Goal: Book appointment/travel/reservation

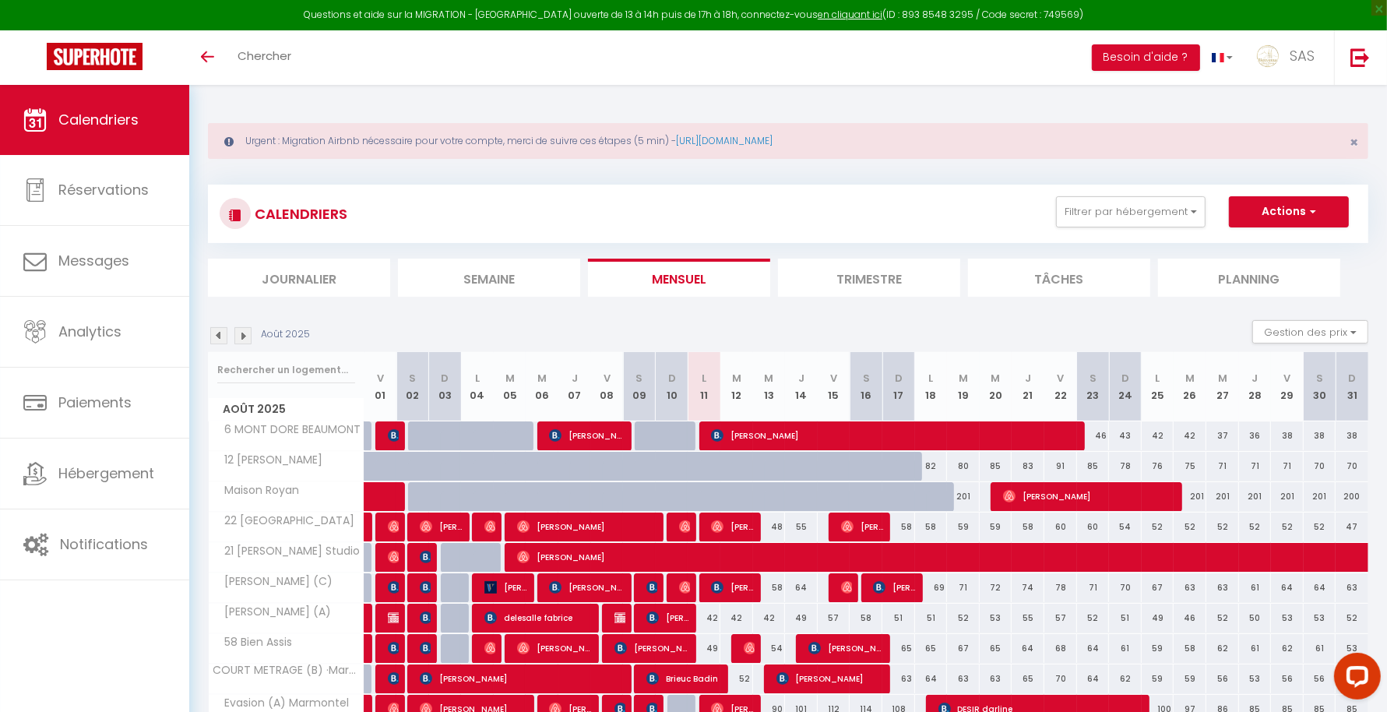
click at [1110, 227] on div "CALENDRIERS Filtrer par hébergement LCDP 6 MARCHE AUX POISSONS A TONNET 17 · Su…" at bounding box center [788, 213] width 1137 height 35
click at [1109, 212] on button "Filtrer par hébergement" at bounding box center [1131, 211] width 150 height 31
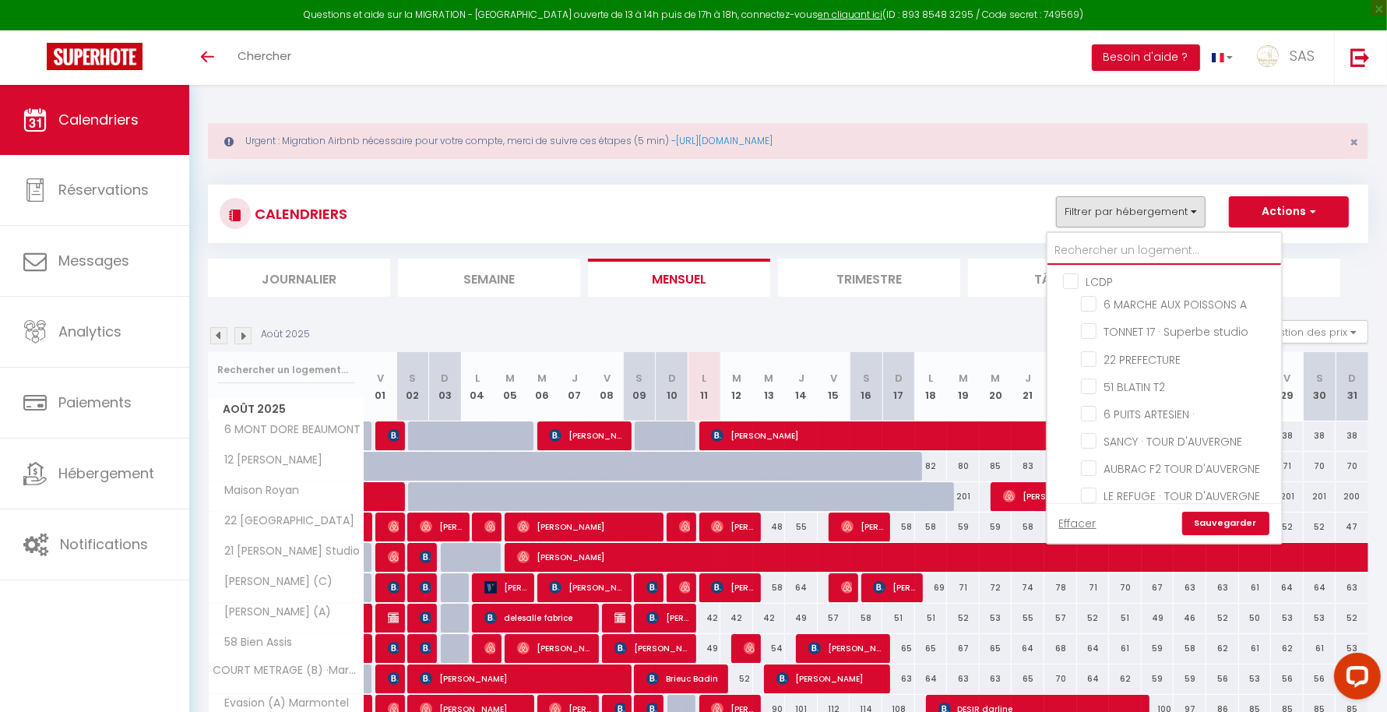
click at [1102, 245] on input "text" at bounding box center [1164, 251] width 234 height 28
type input "E"
checkbox input "false"
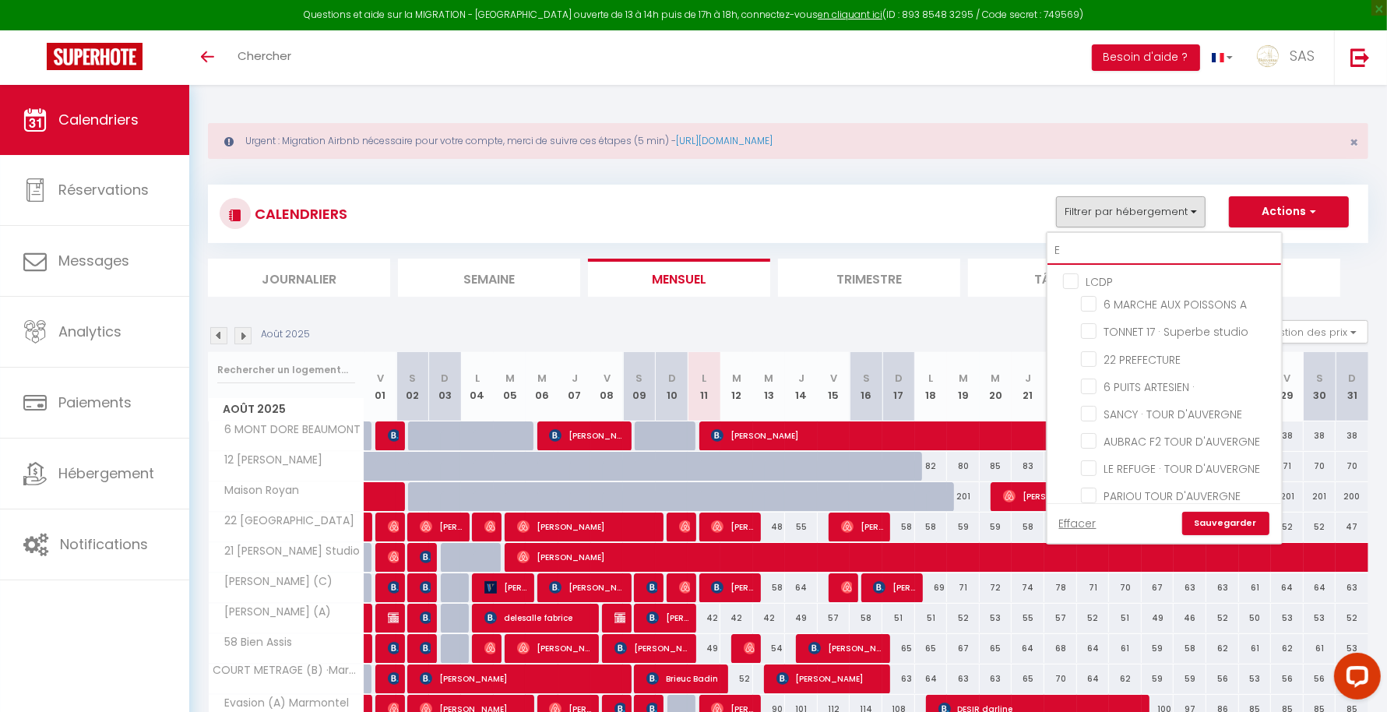
checkbox input "false"
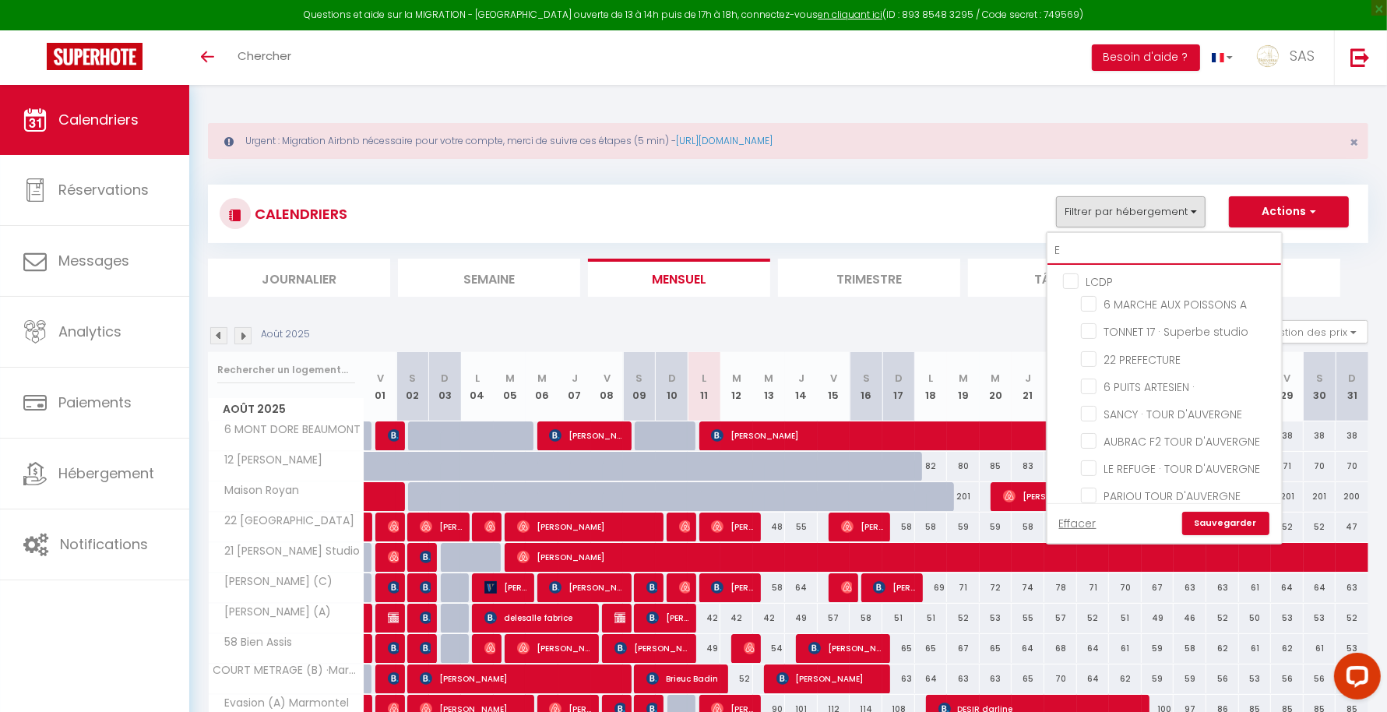
checkbox input "false"
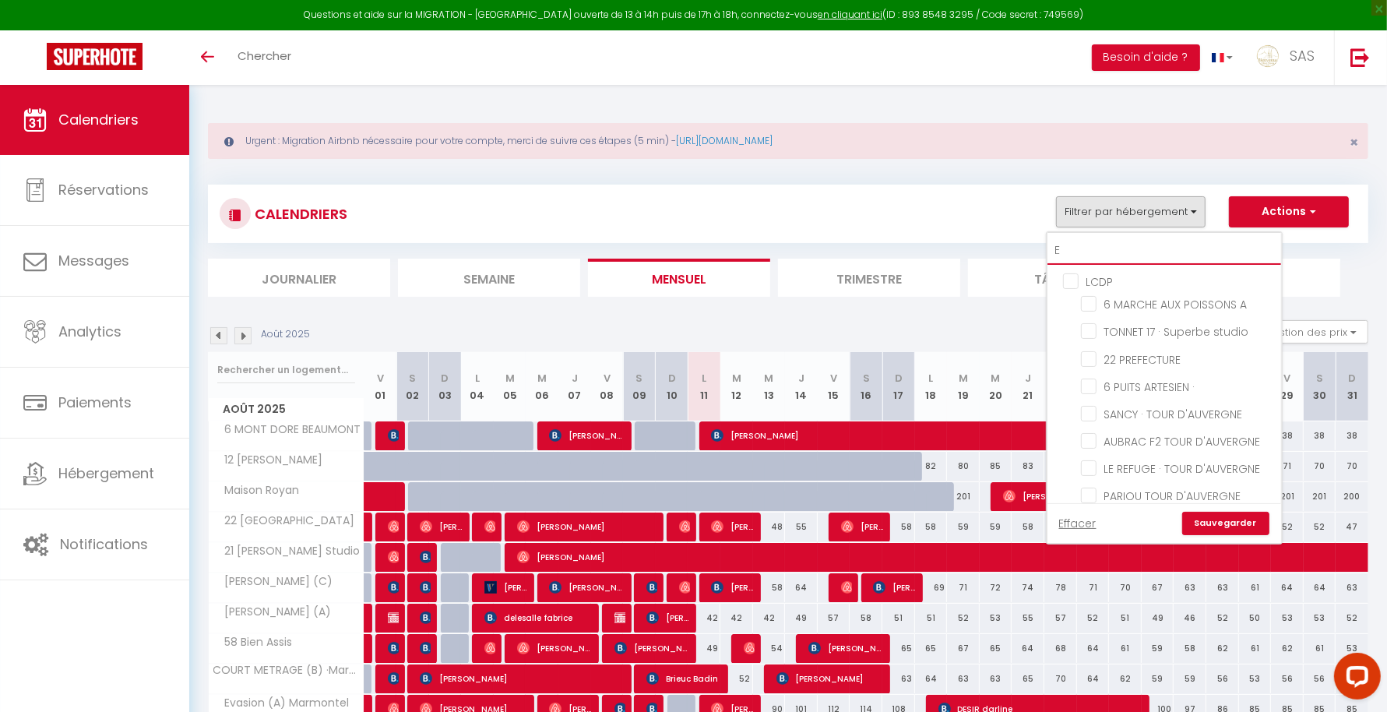
checkbox input "false"
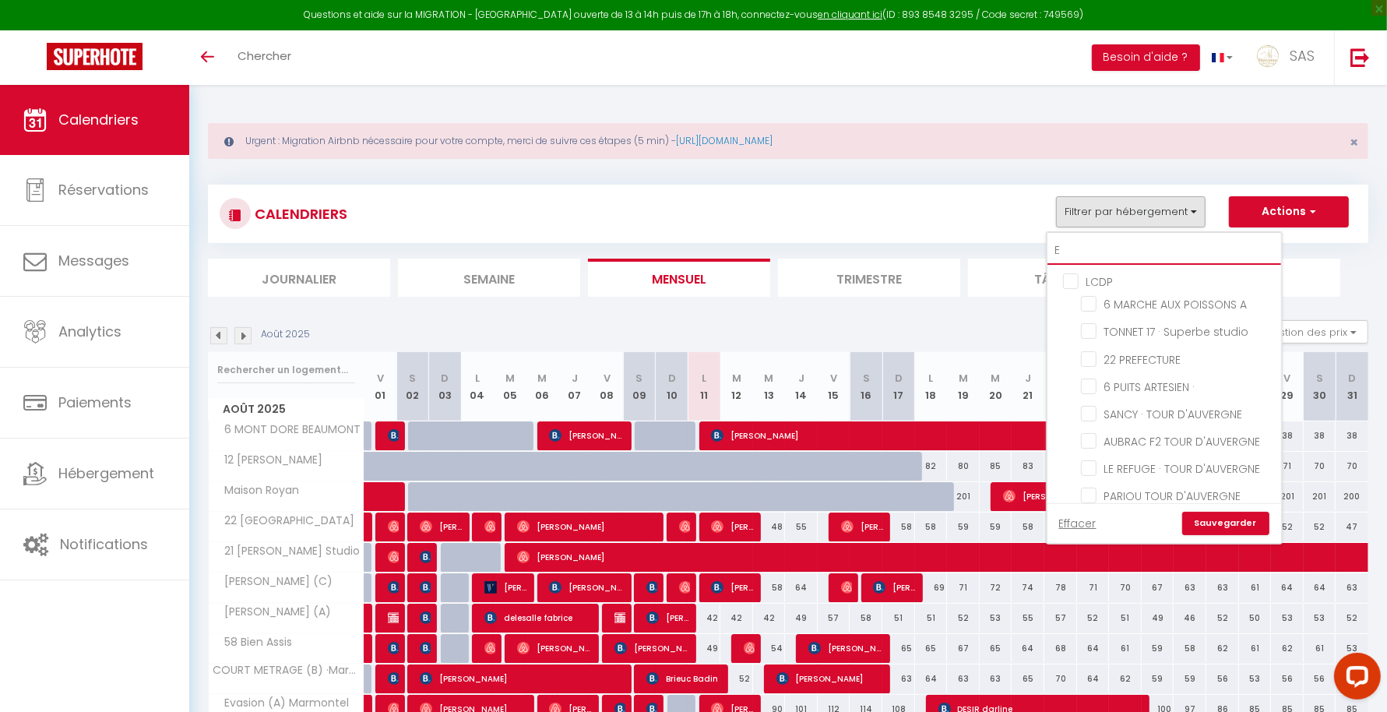
checkbox input "false"
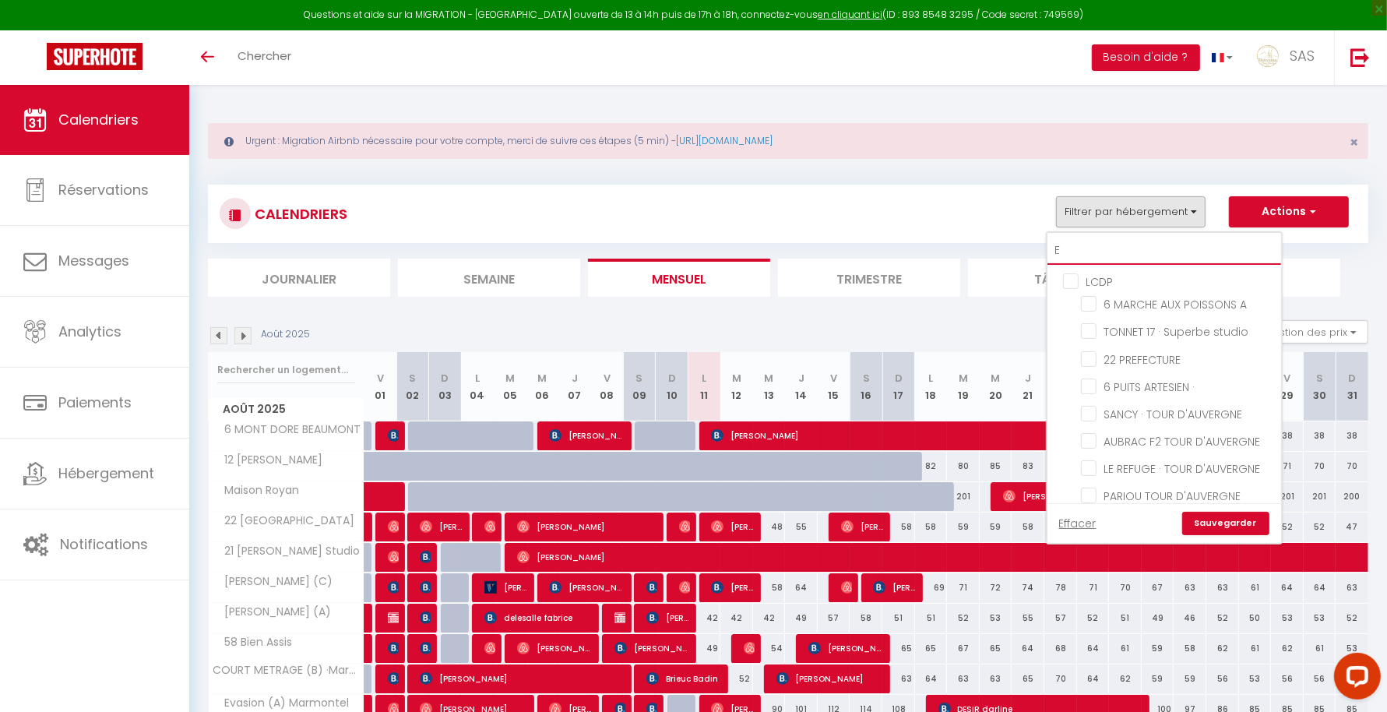
checkbox input "false"
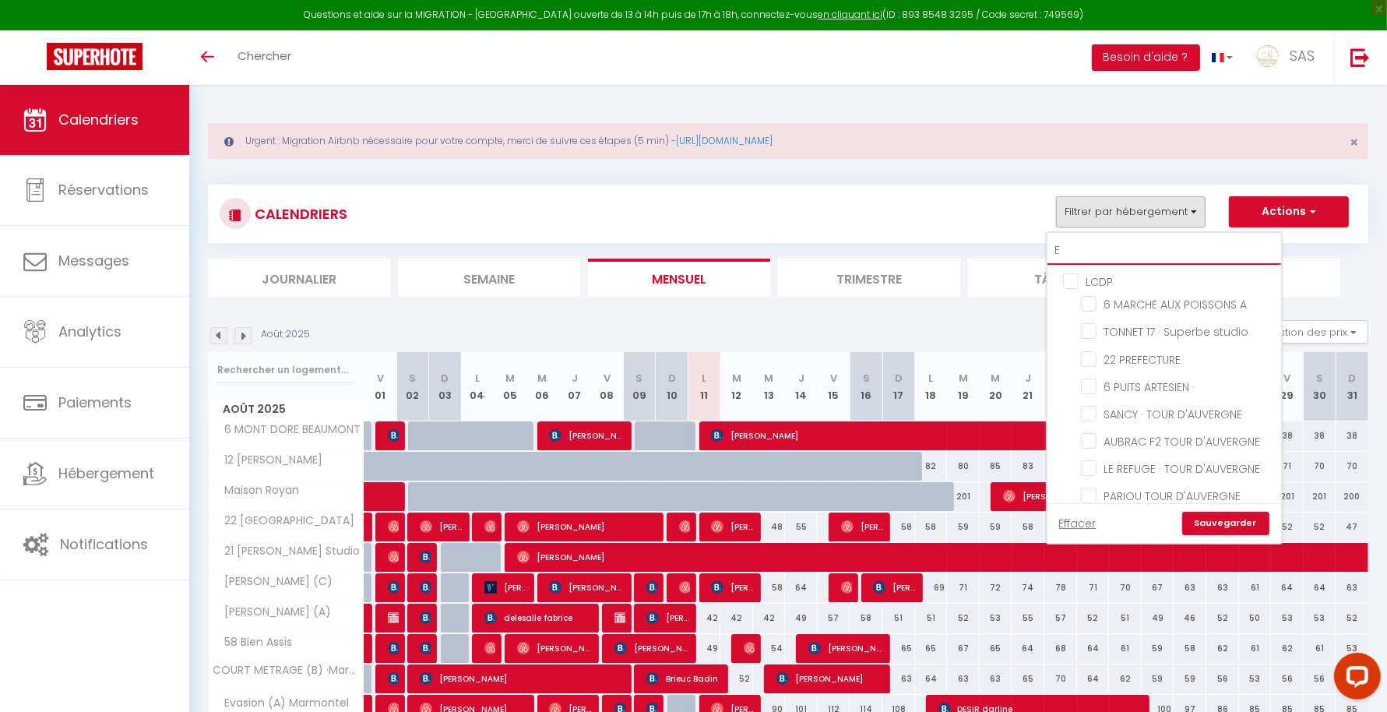
checkbox input "false"
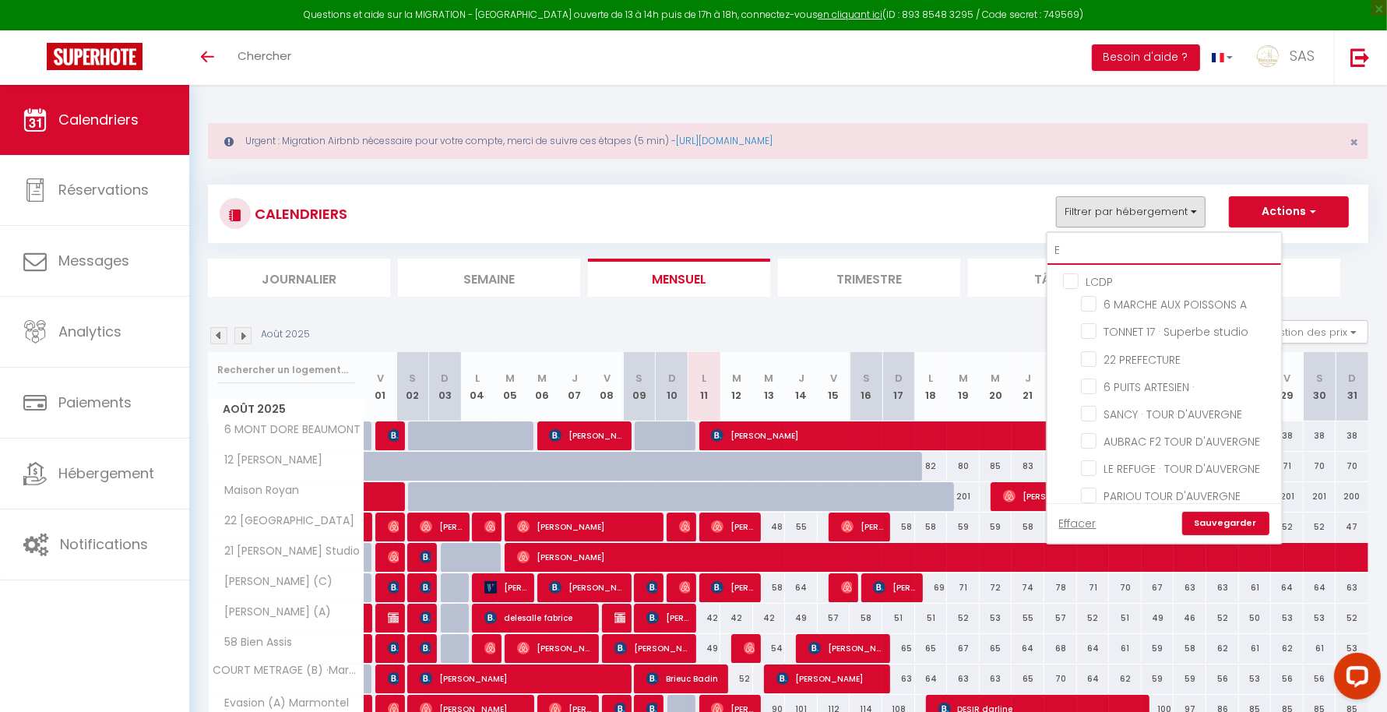
checkbox input "false"
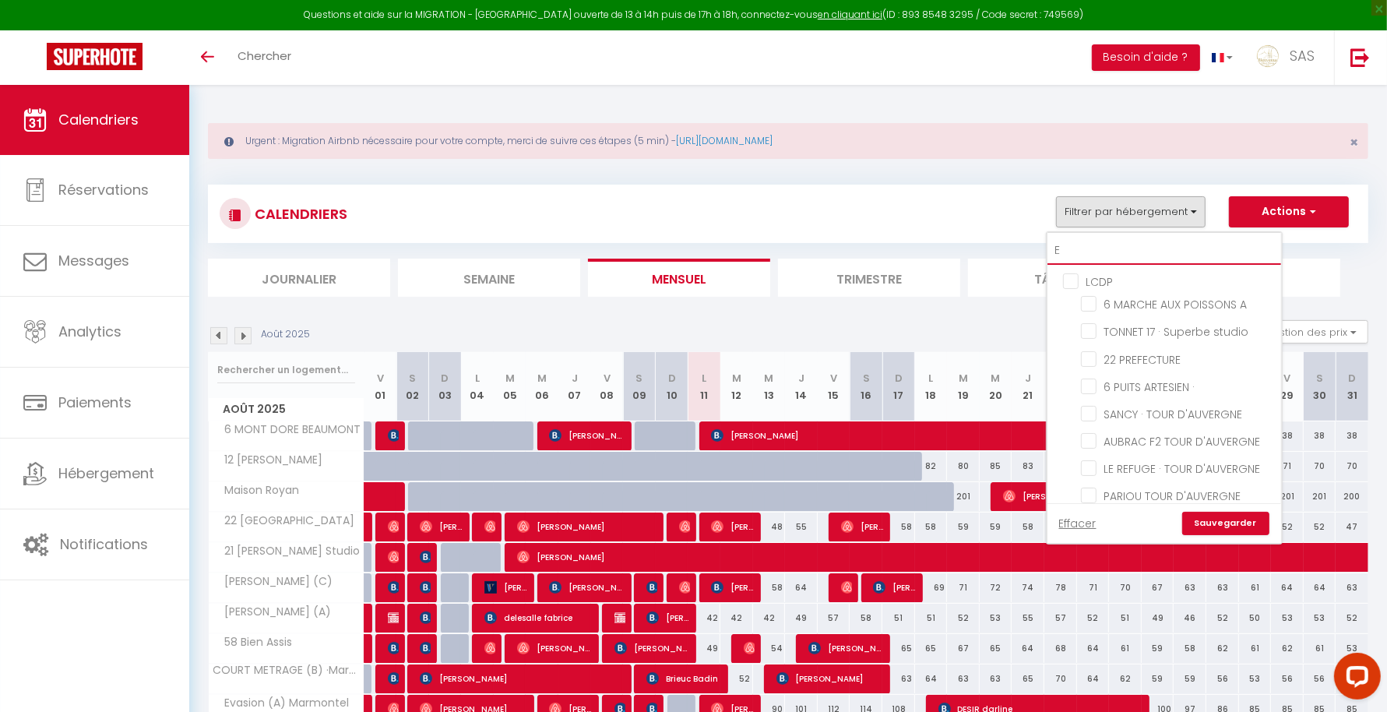
checkbox input "false"
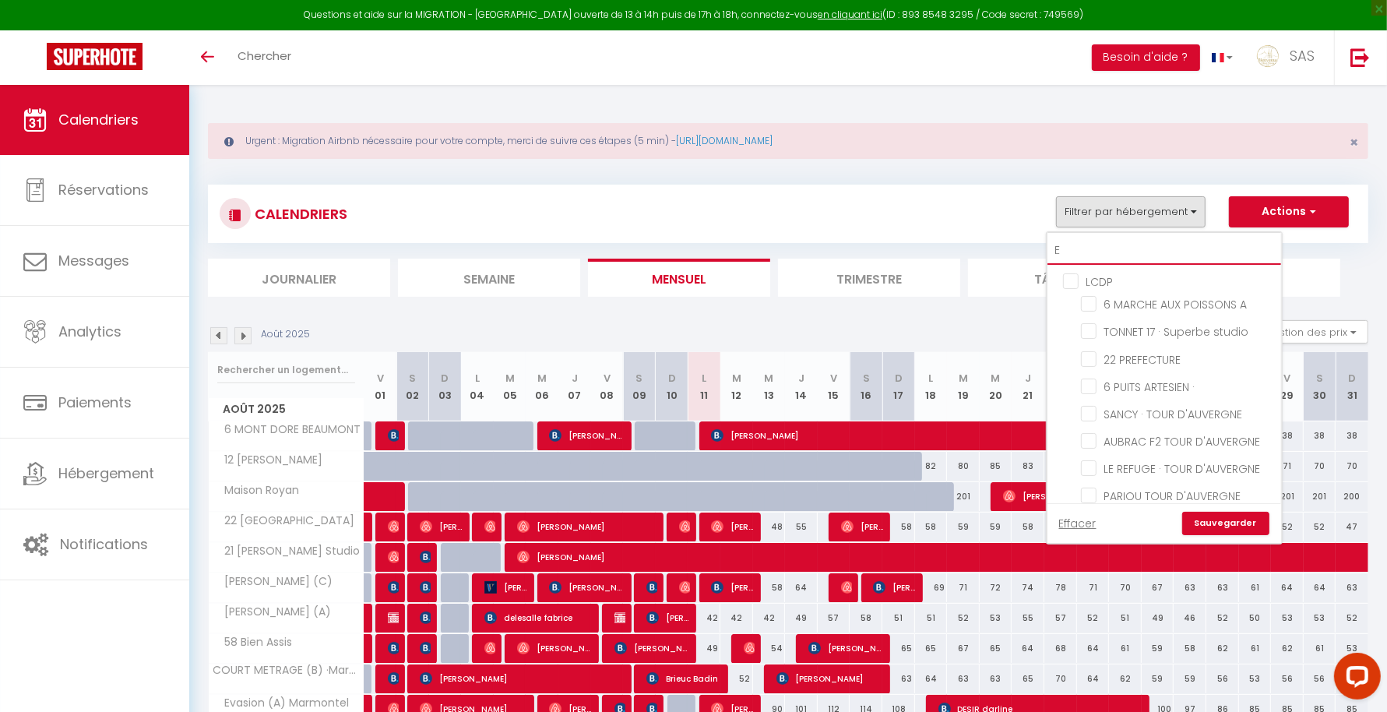
checkbox input "false"
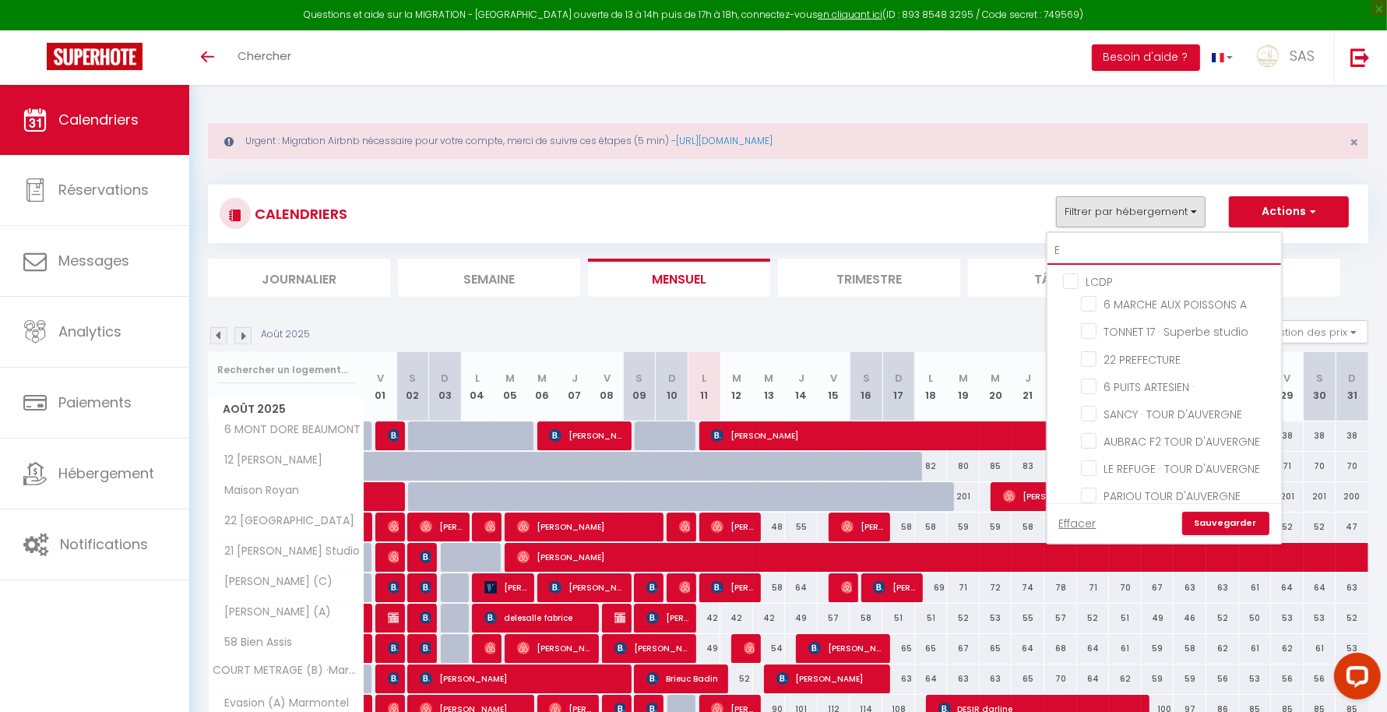
checkbox input "false"
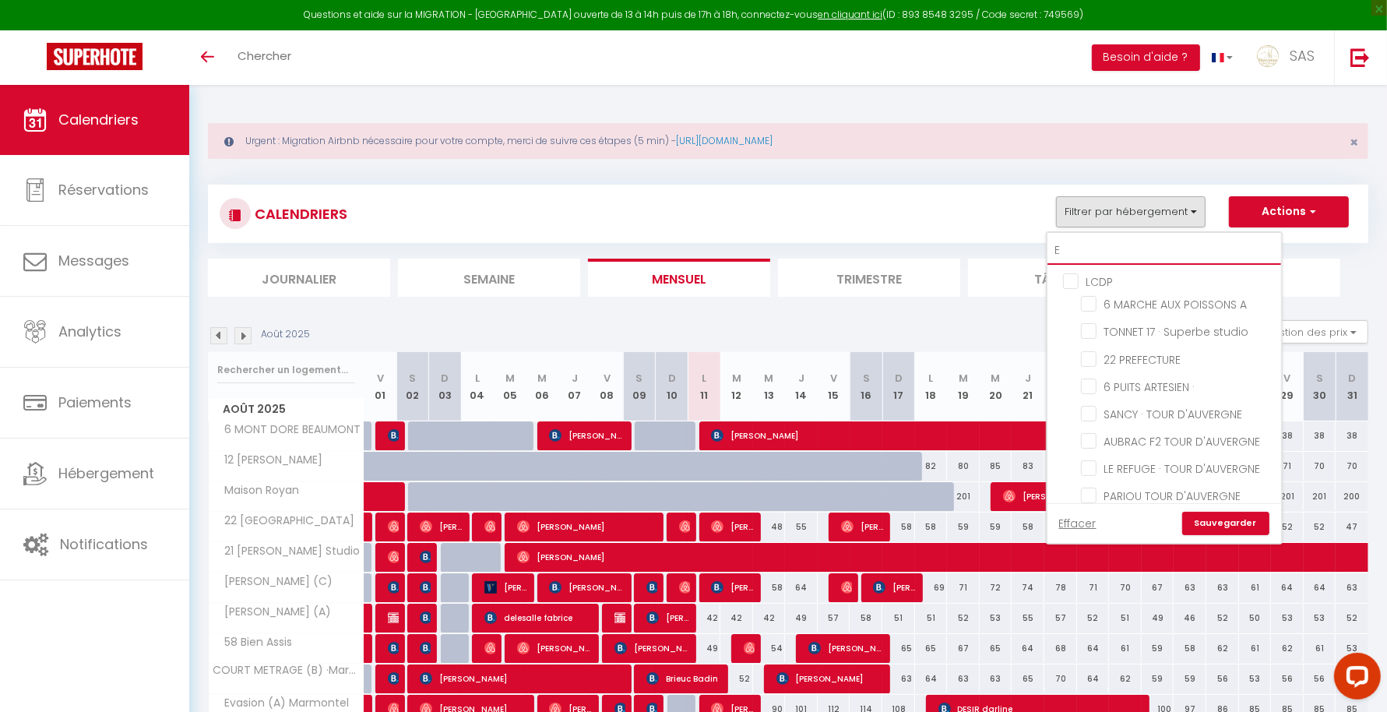
checkbox input "false"
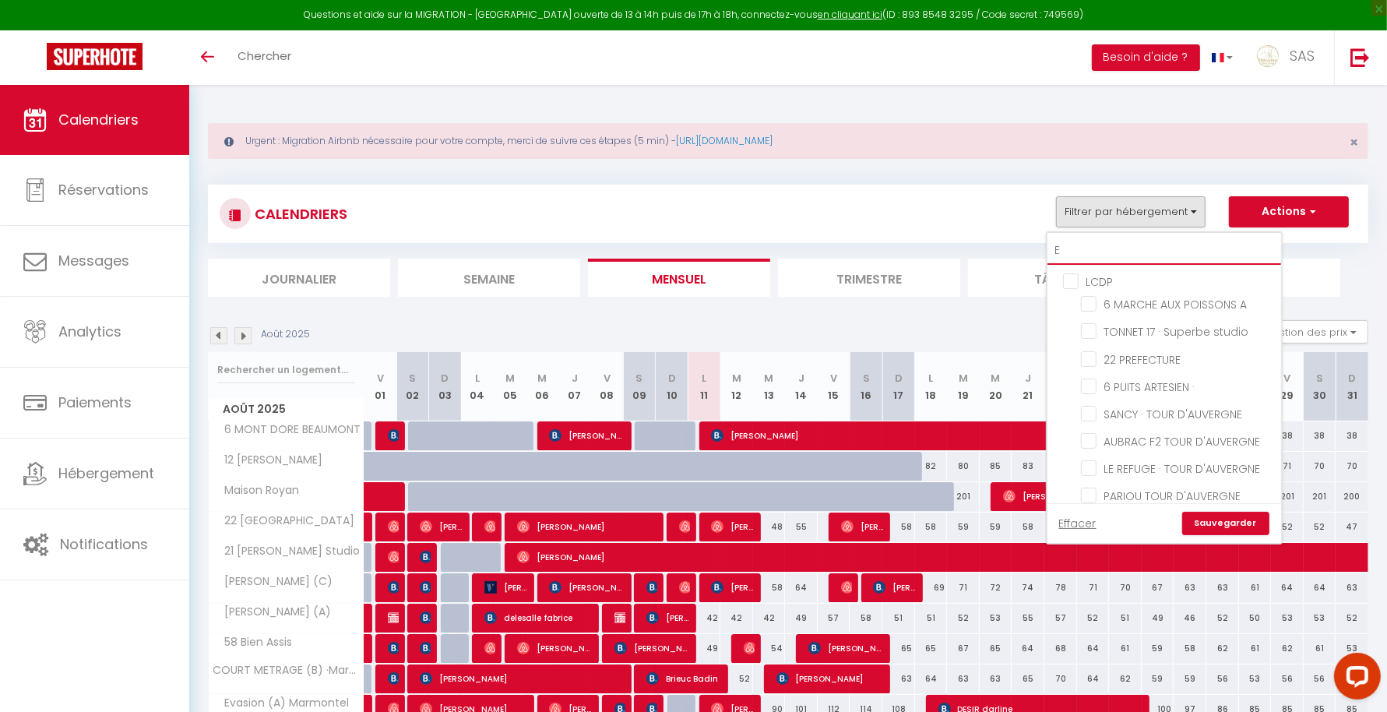
checkbox input "false"
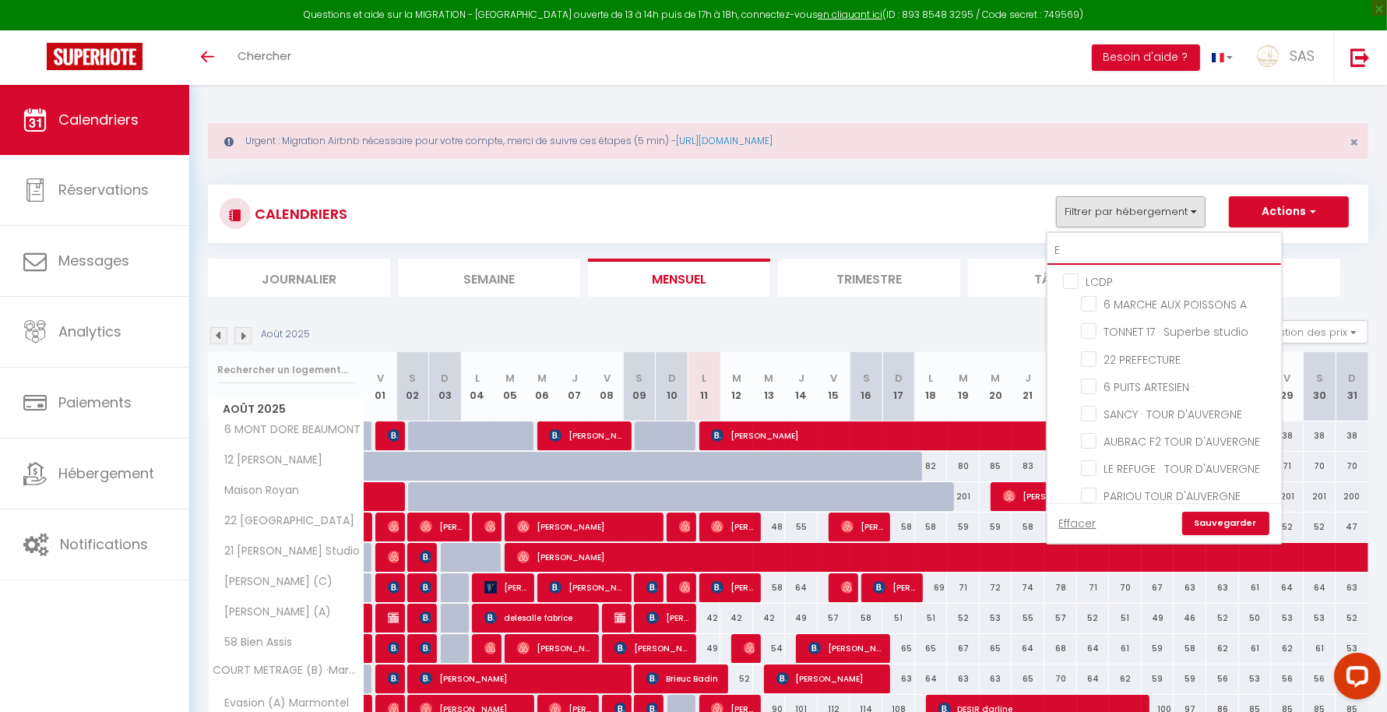
checkbox input "false"
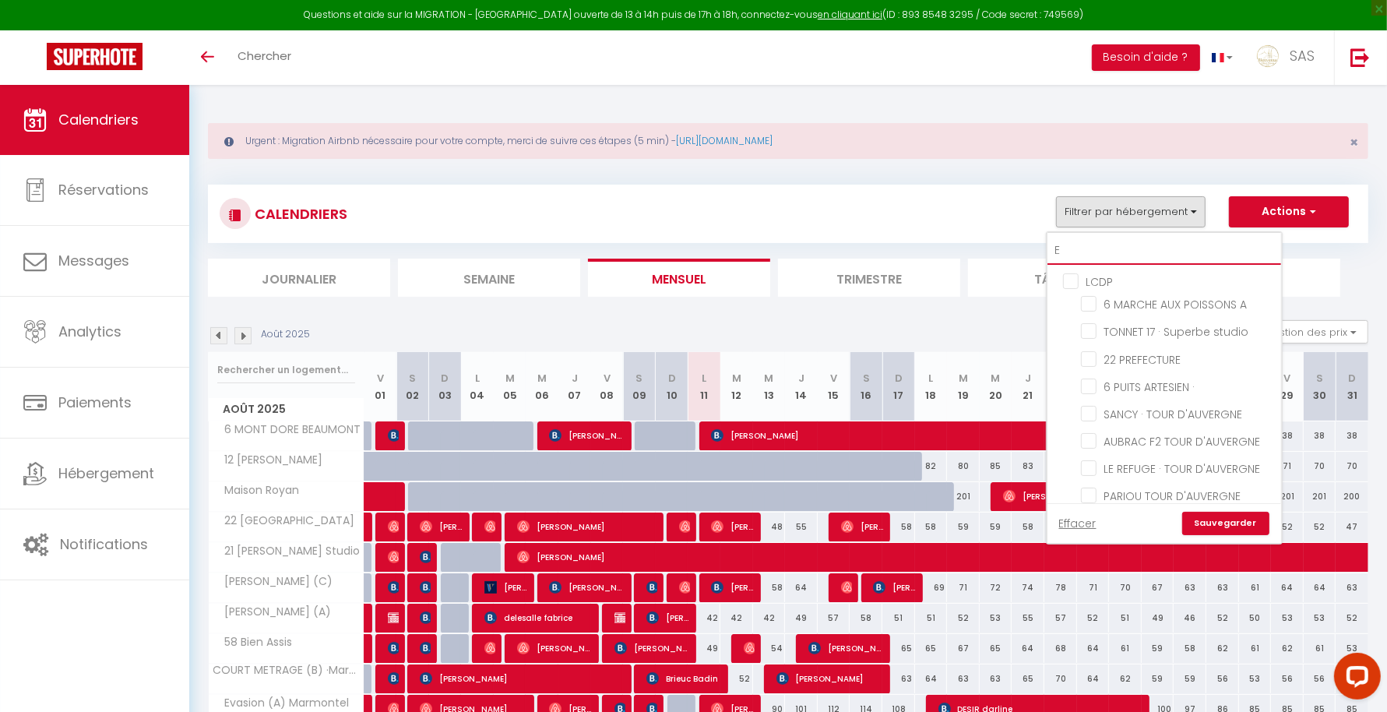
checkbox input "false"
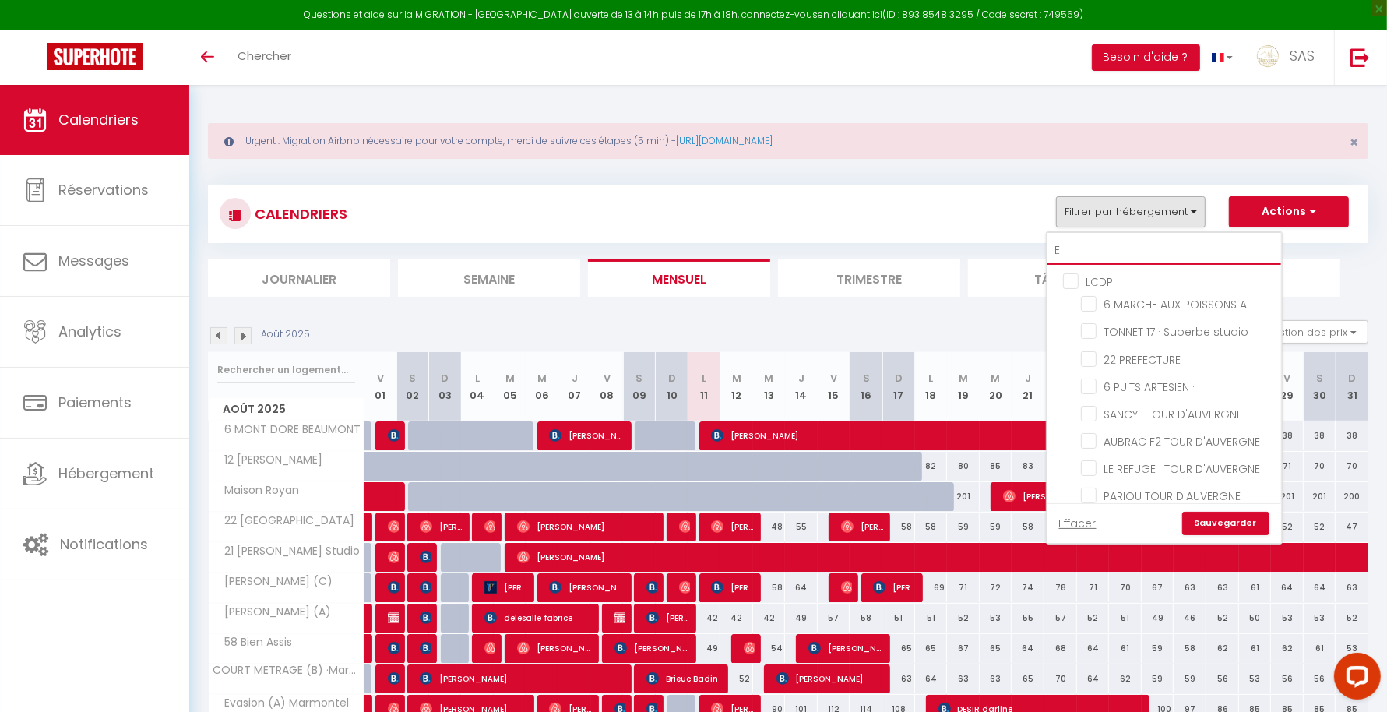
checkbox input "false"
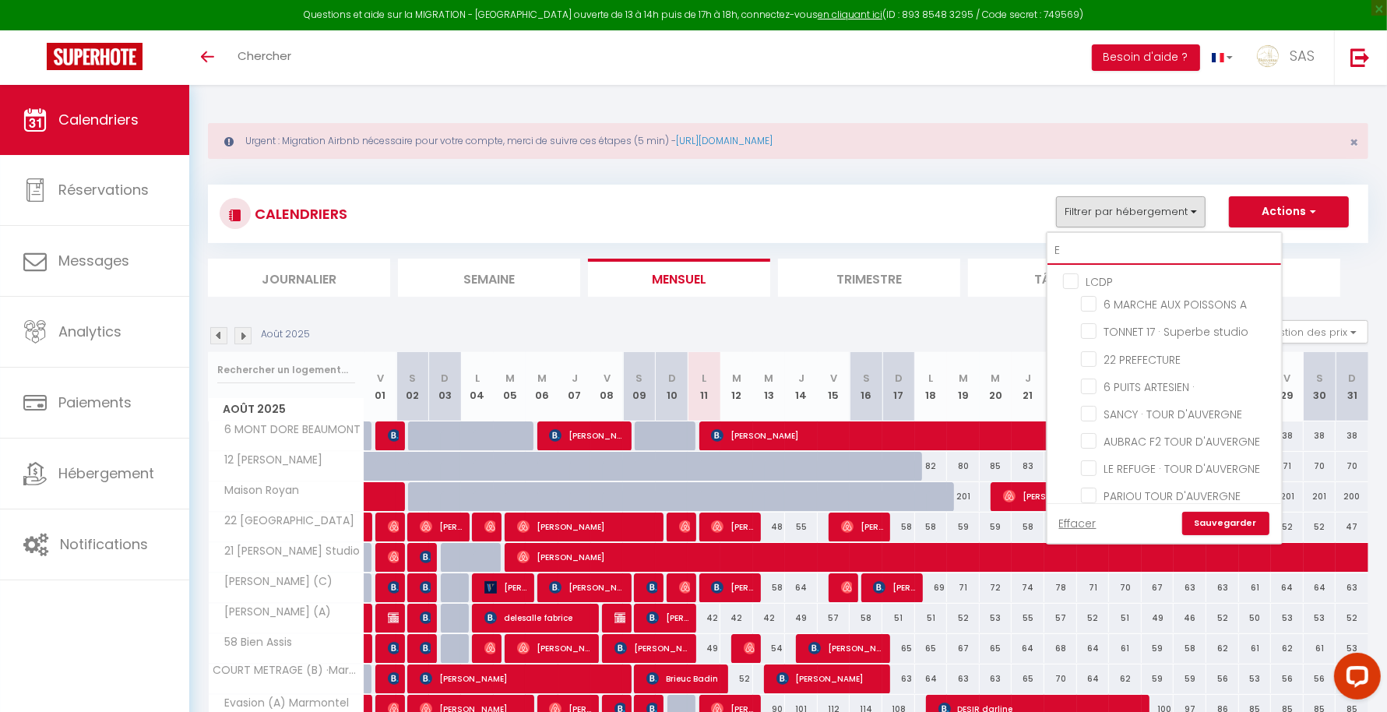
checkbox input "false"
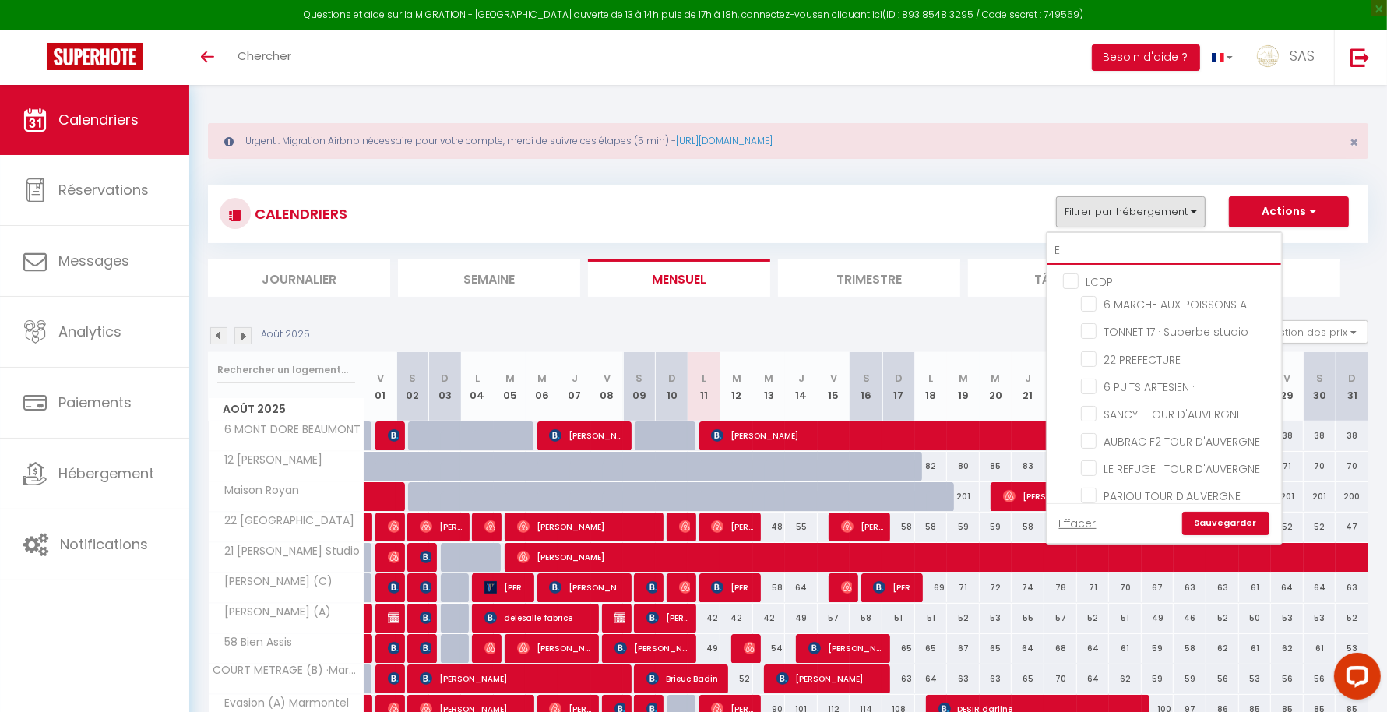
checkbox input "false"
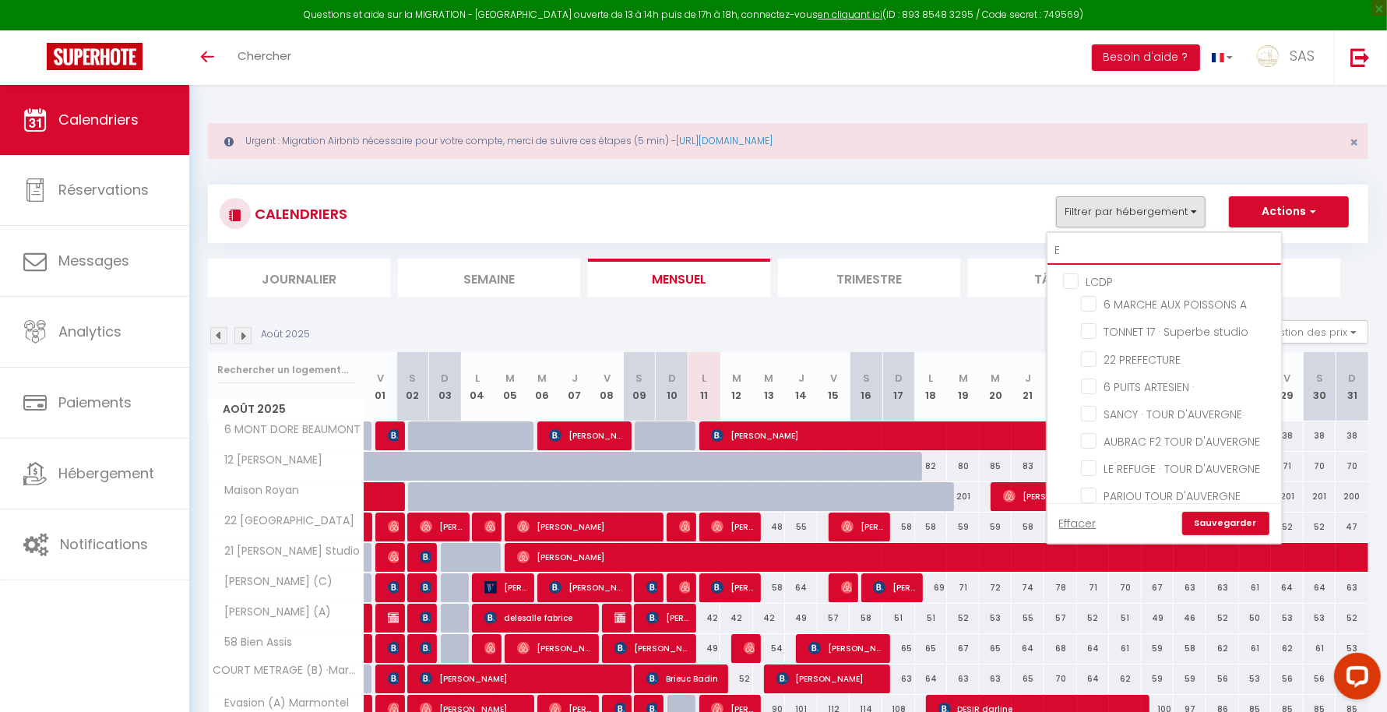
checkbox input "false"
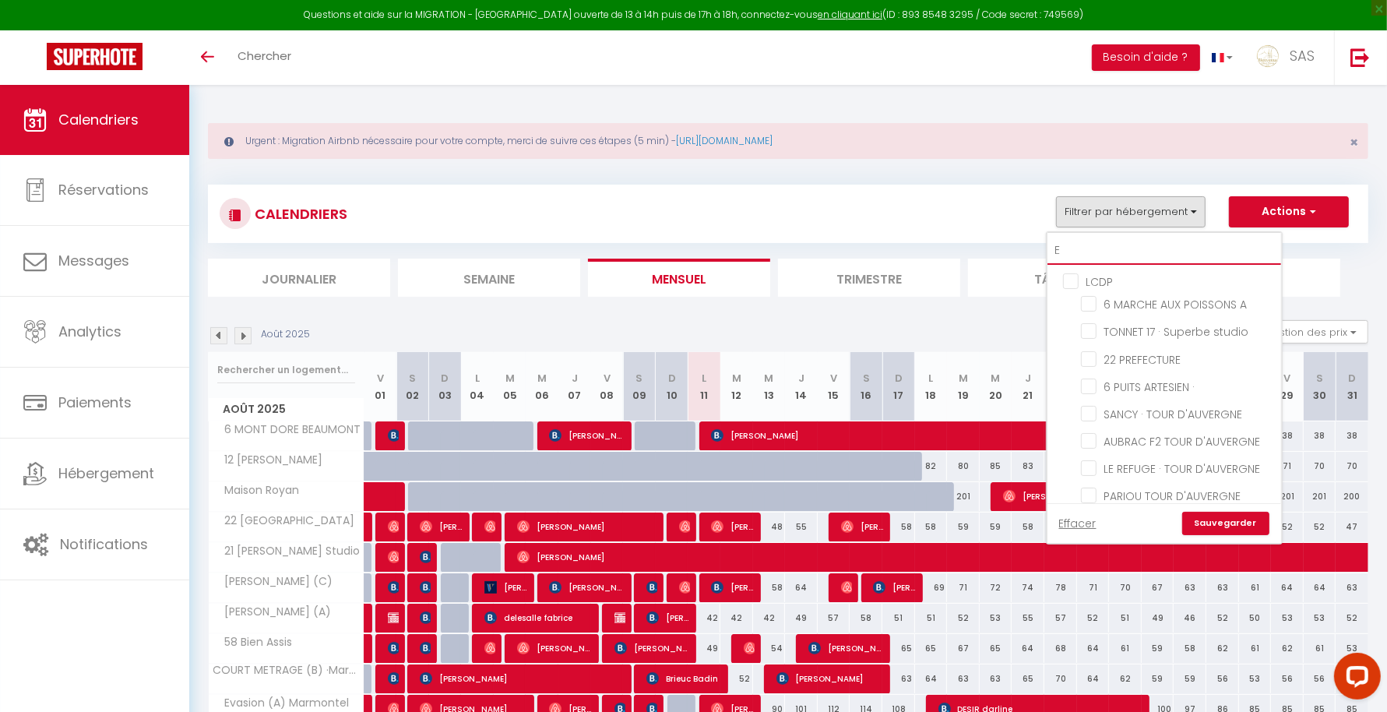
checkbox input "false"
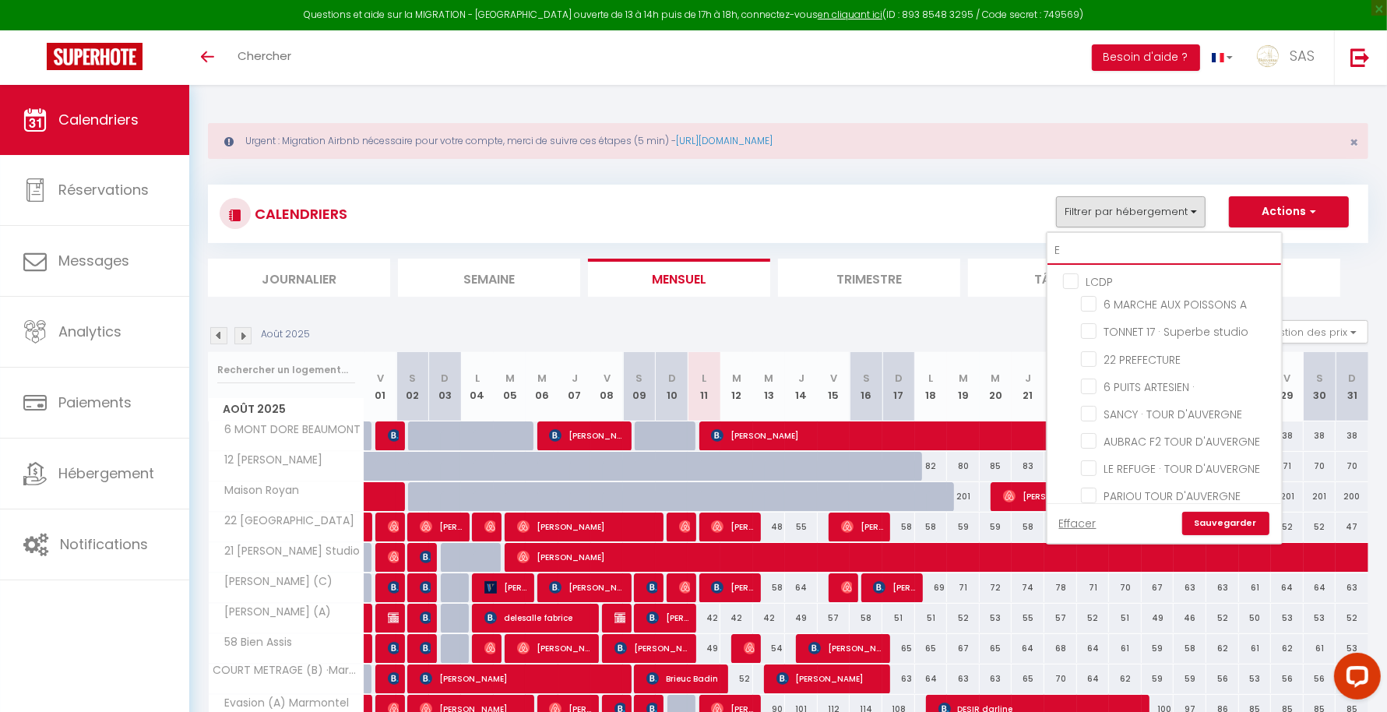
checkbox input "false"
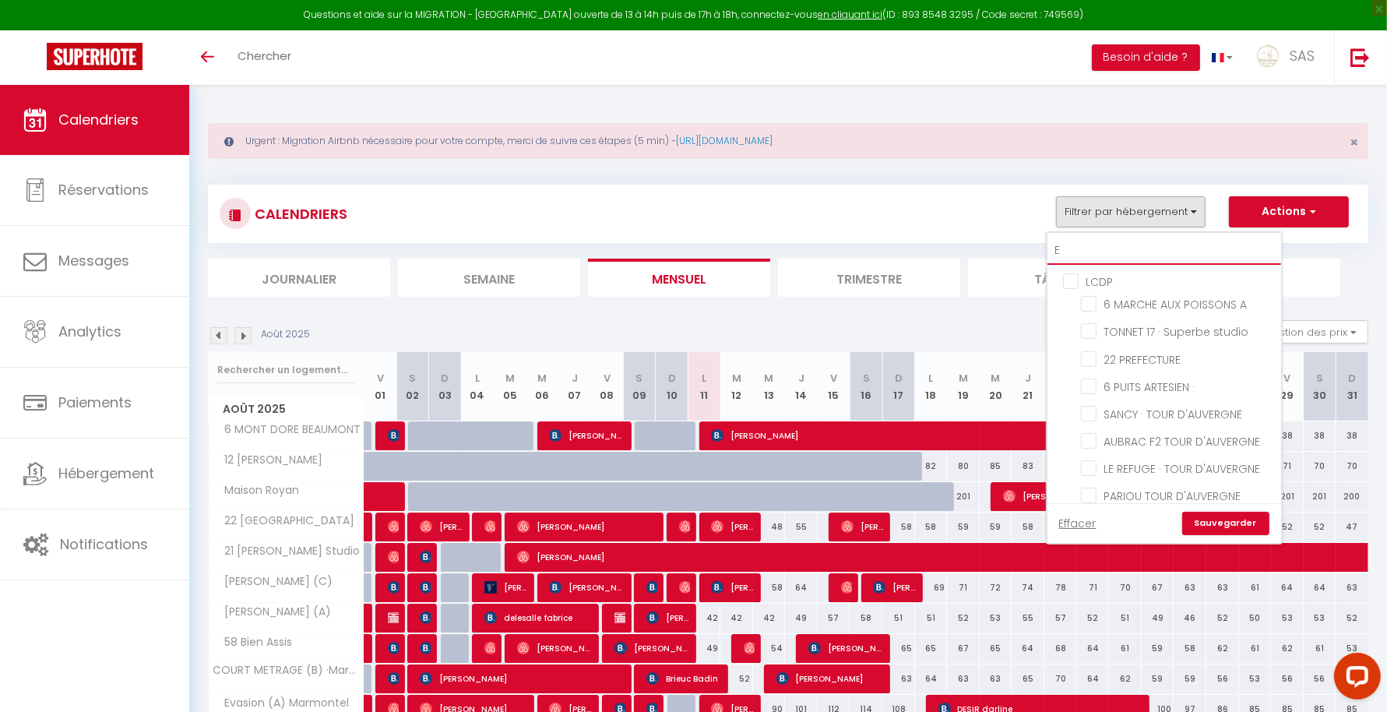
checkbox input "false"
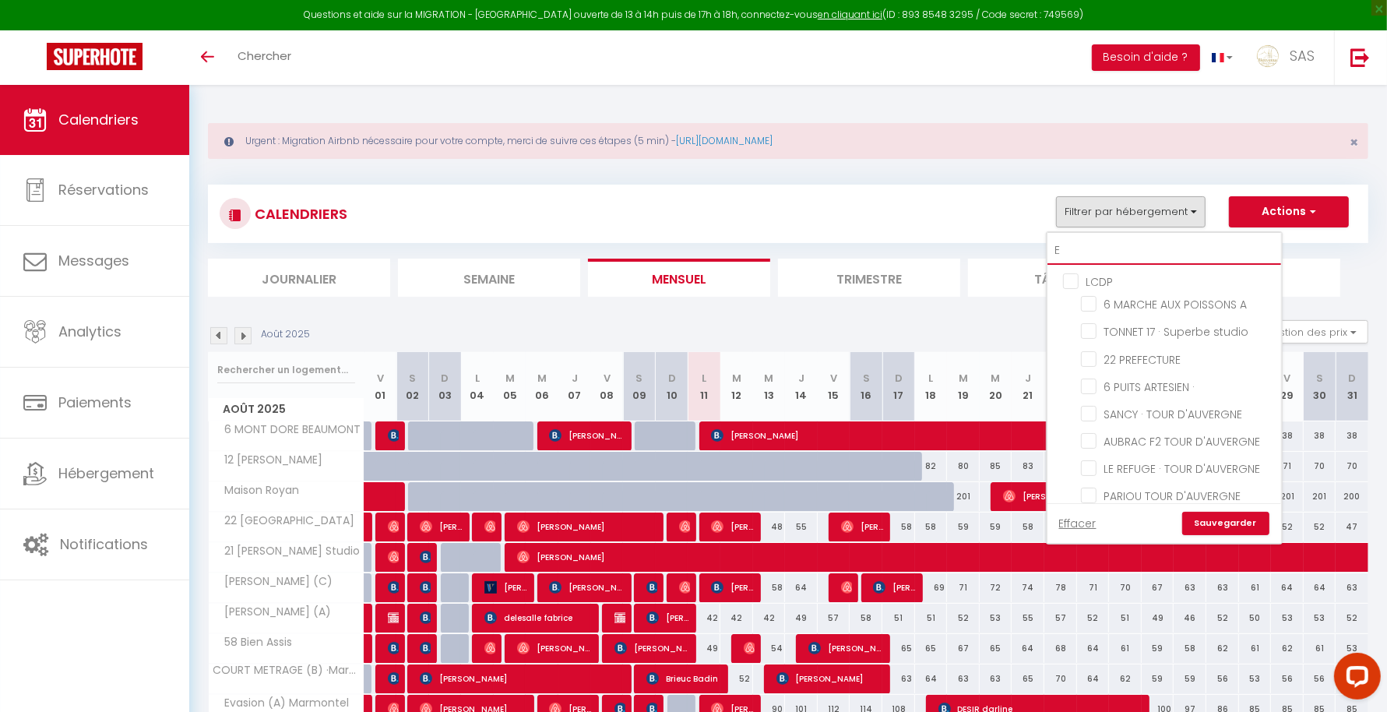
checkbox input "false"
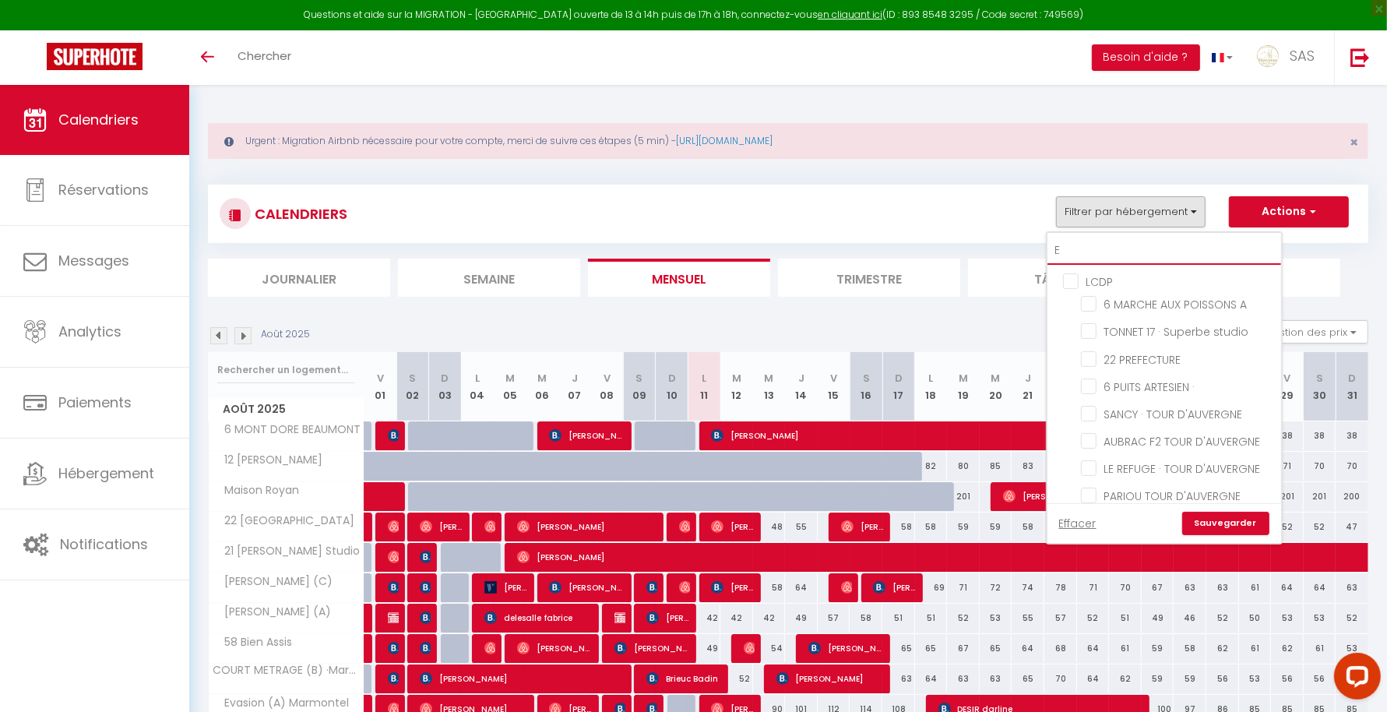
checkbox input "false"
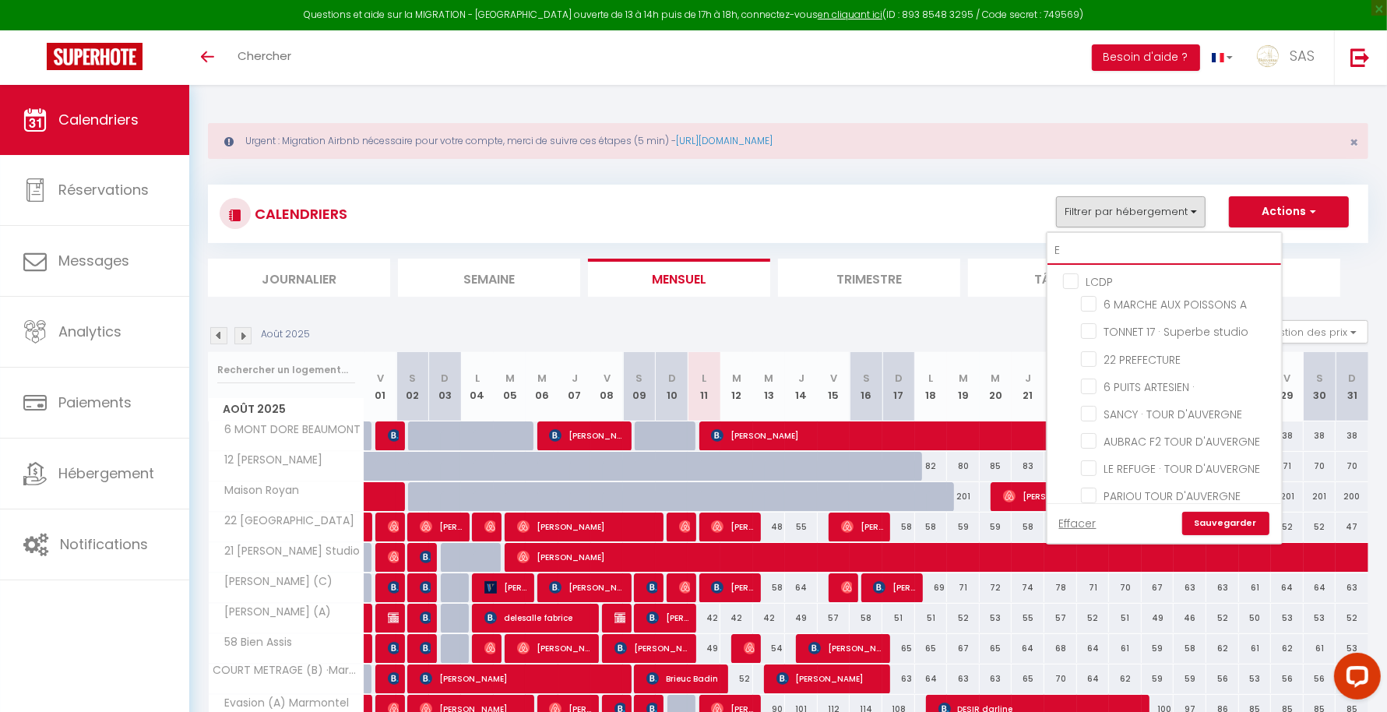
checkbox input "false"
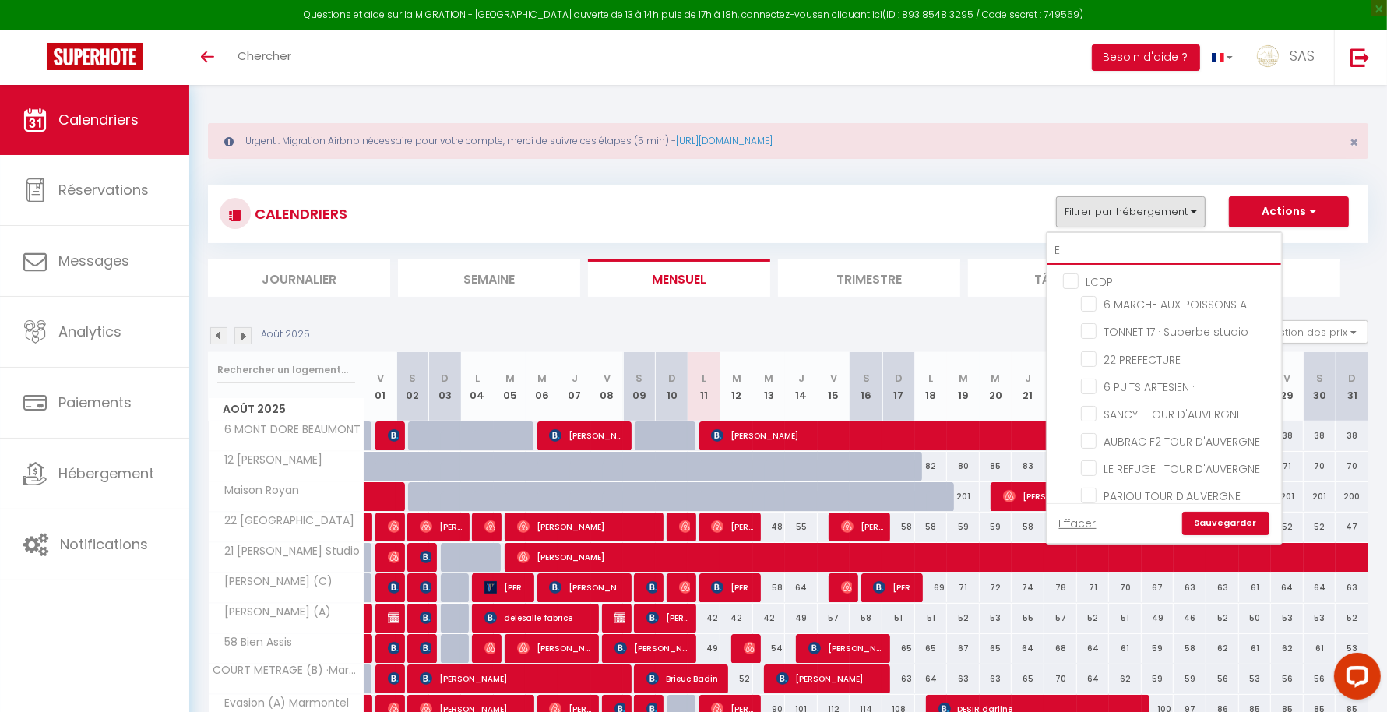
checkbox input "false"
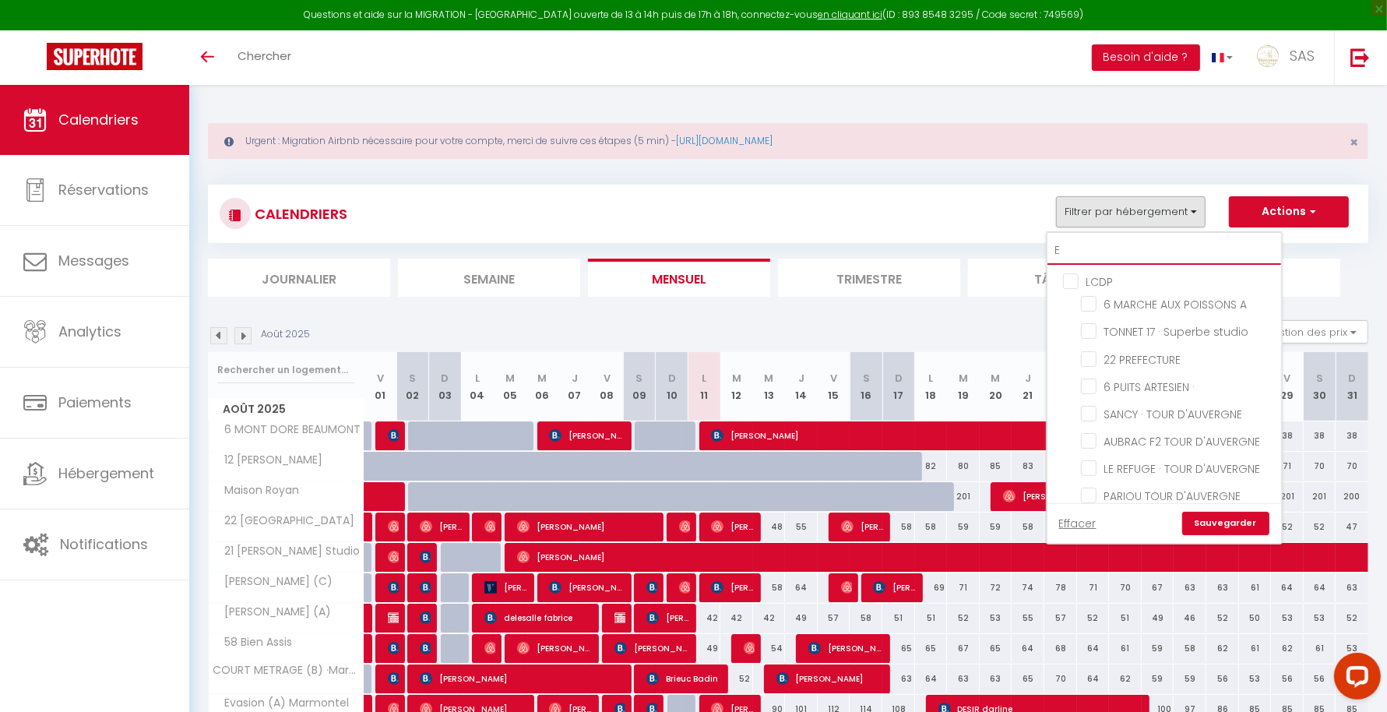
checkbox input "false"
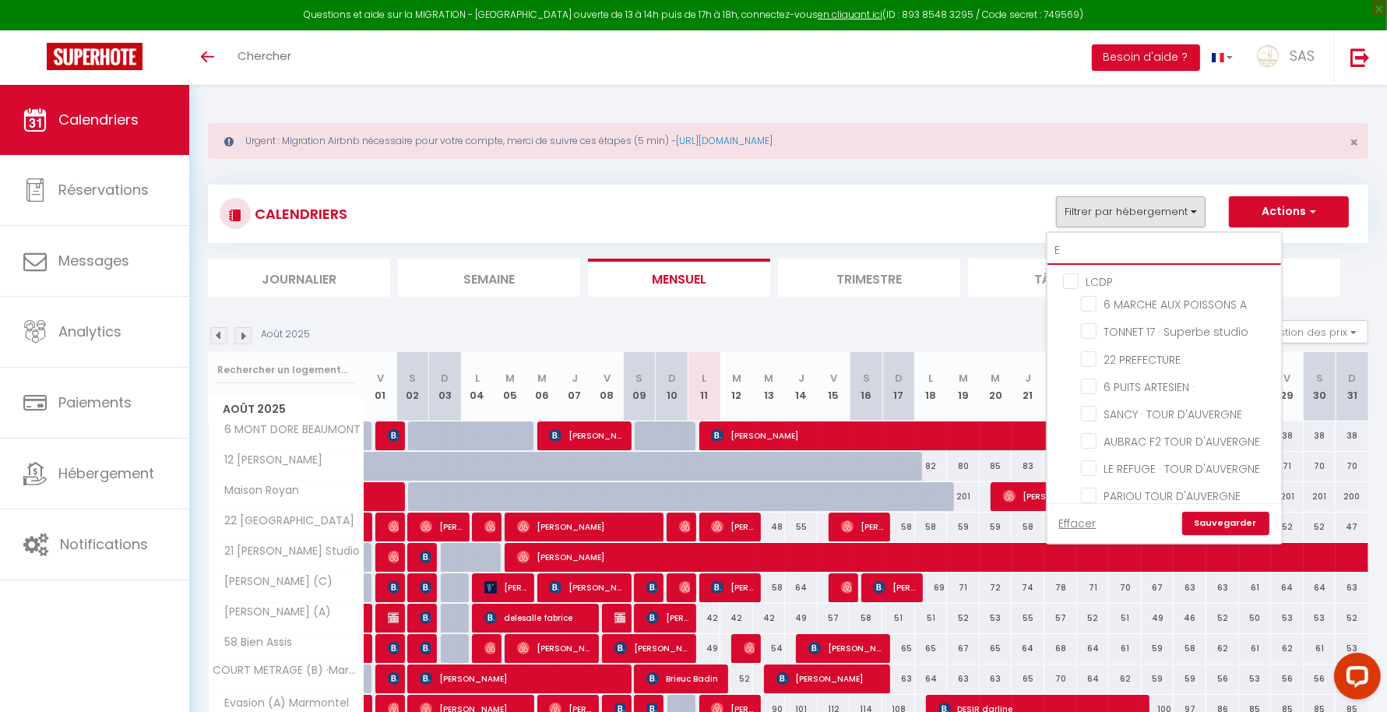
checkbox input "false"
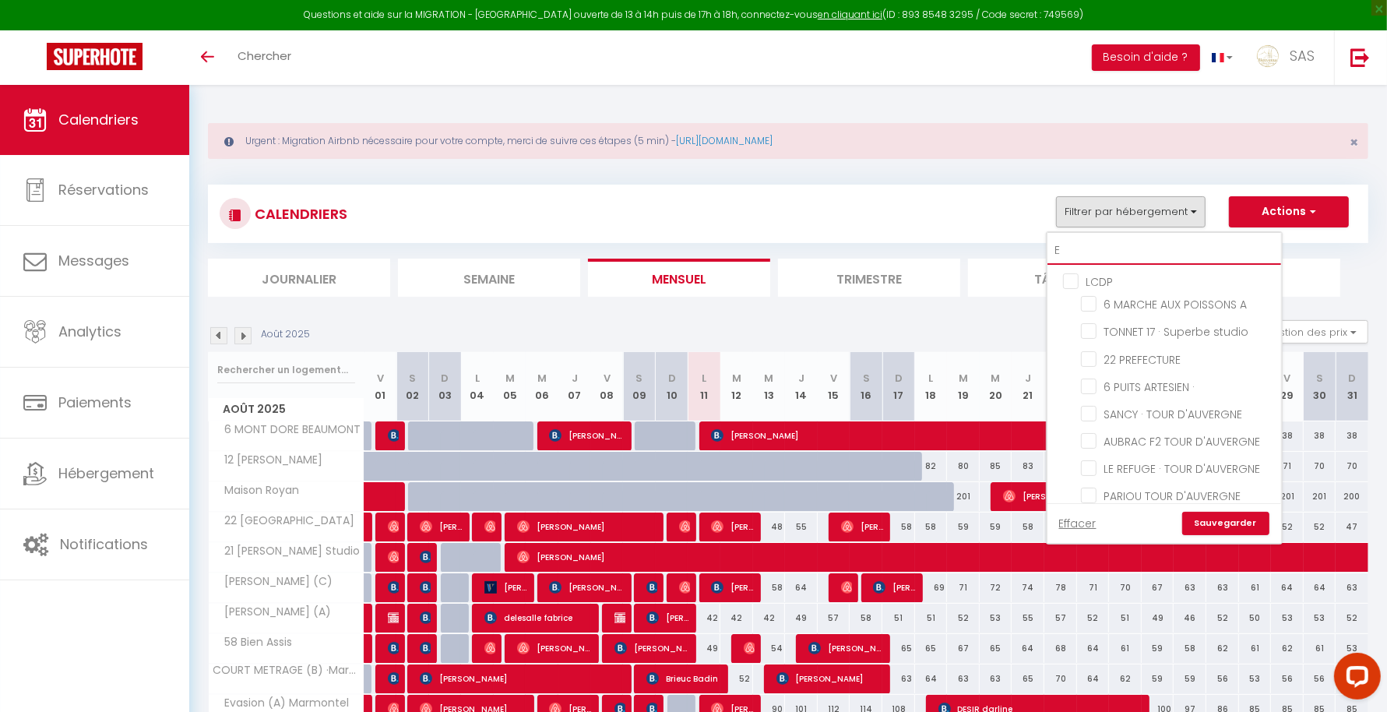
checkbox input "false"
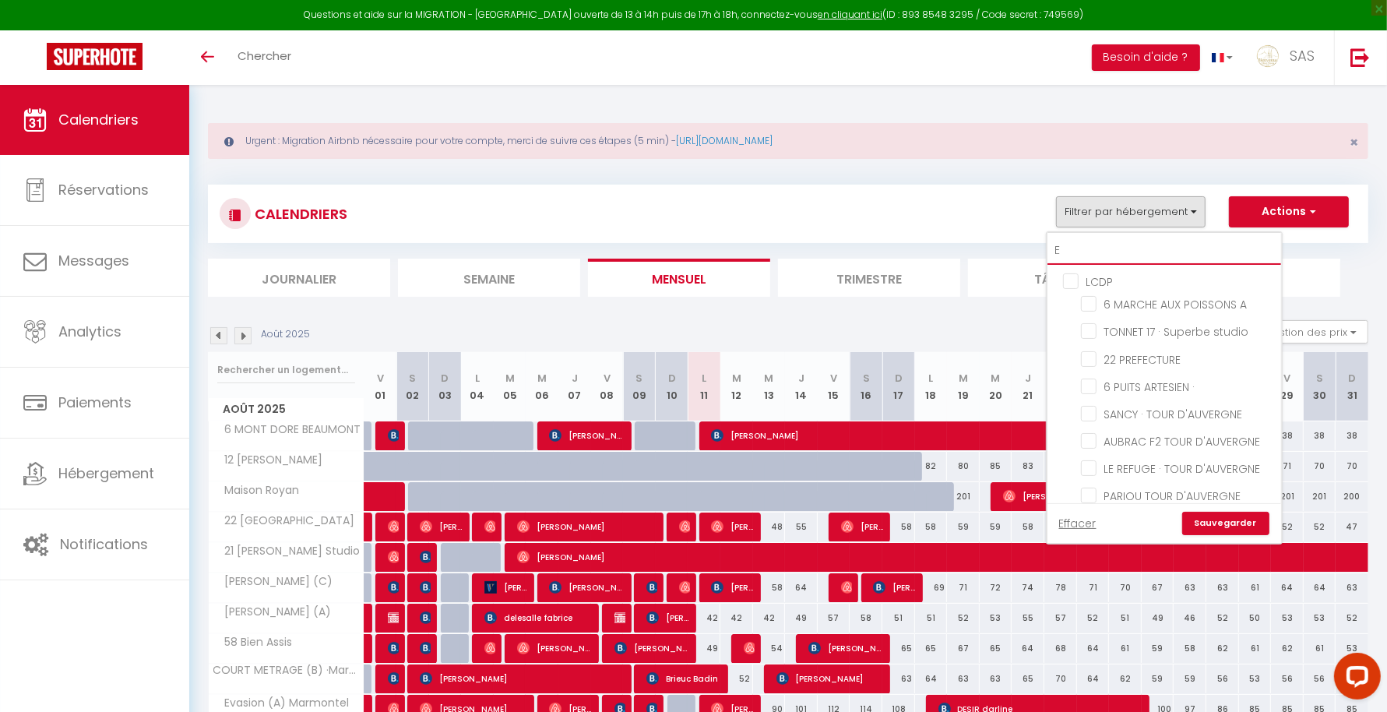
checkbox input "false"
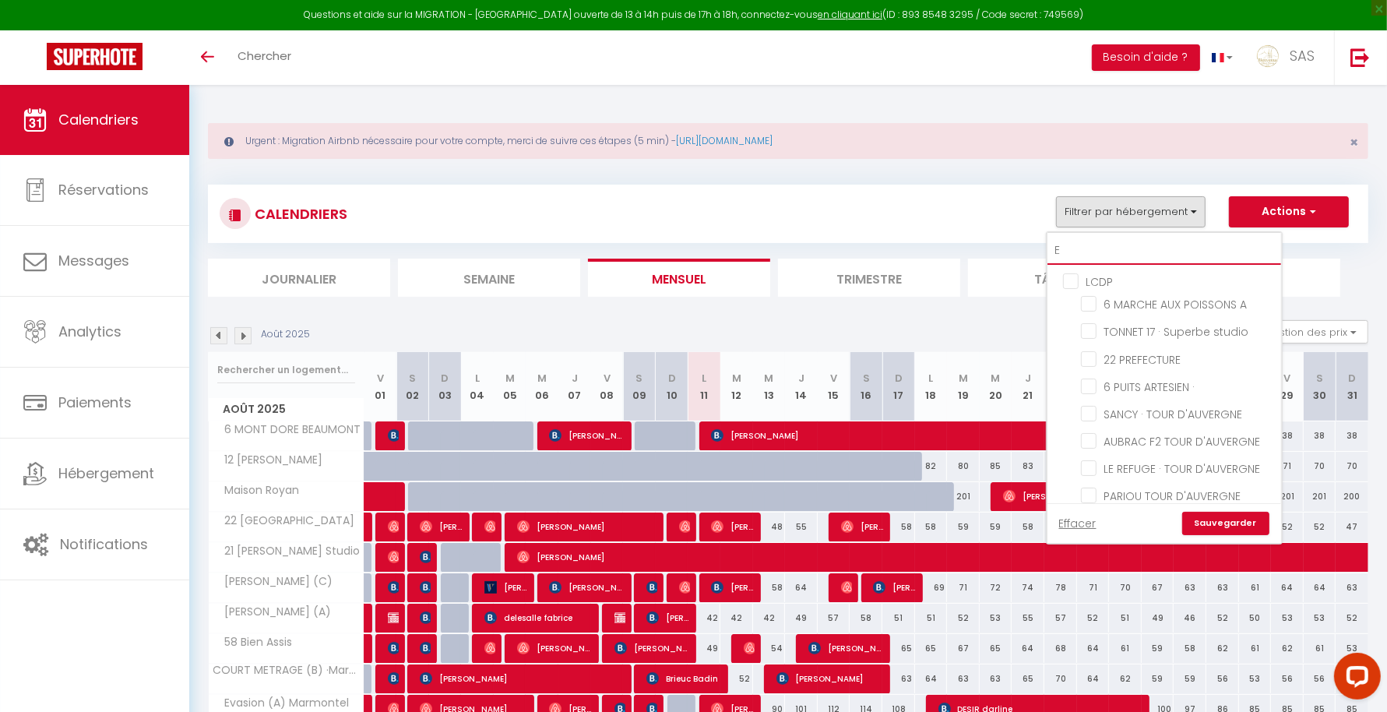
checkbox input "false"
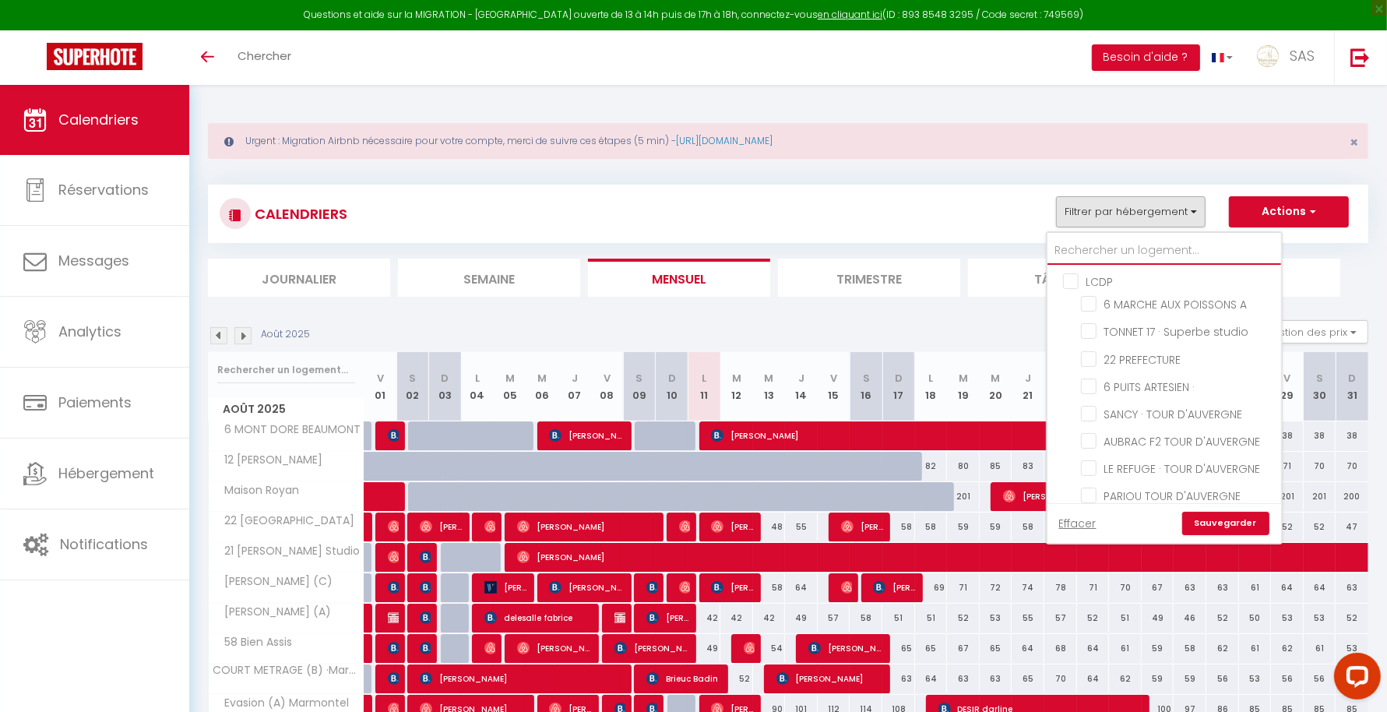
checkbox input "false"
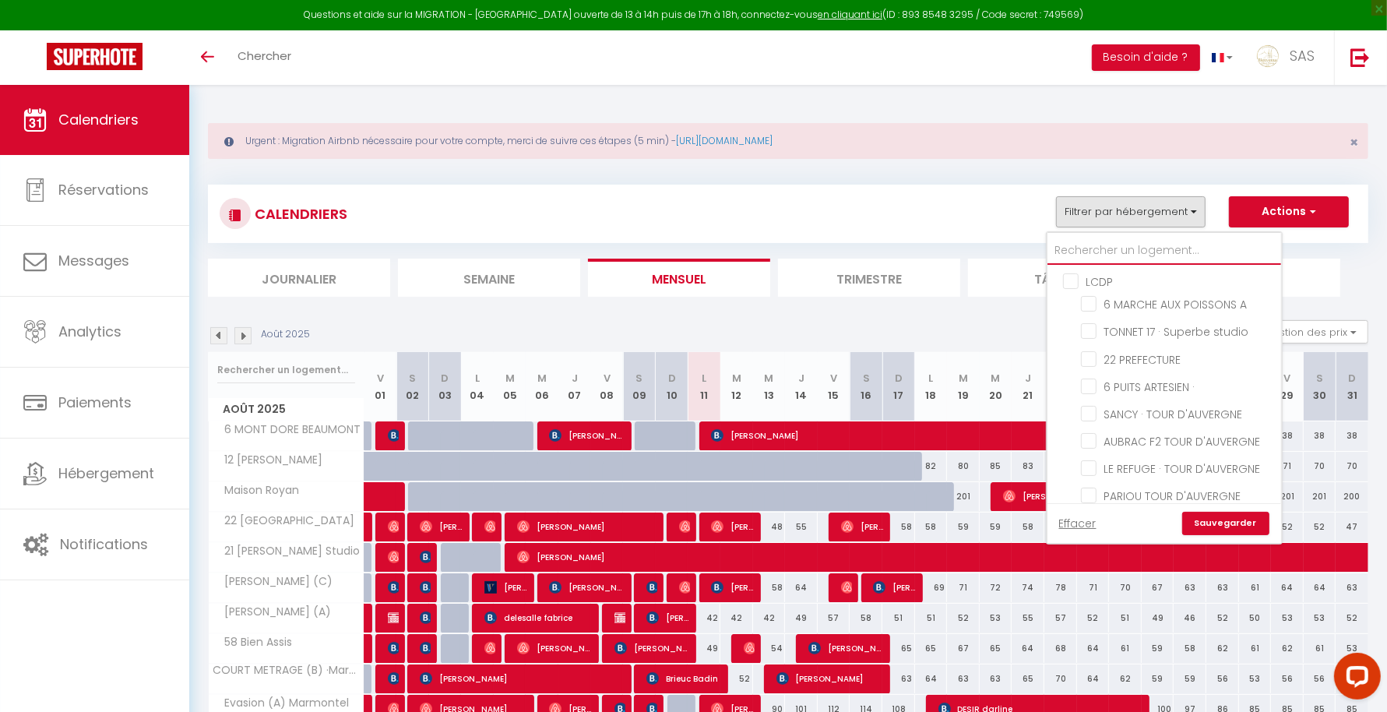
checkbox input "false"
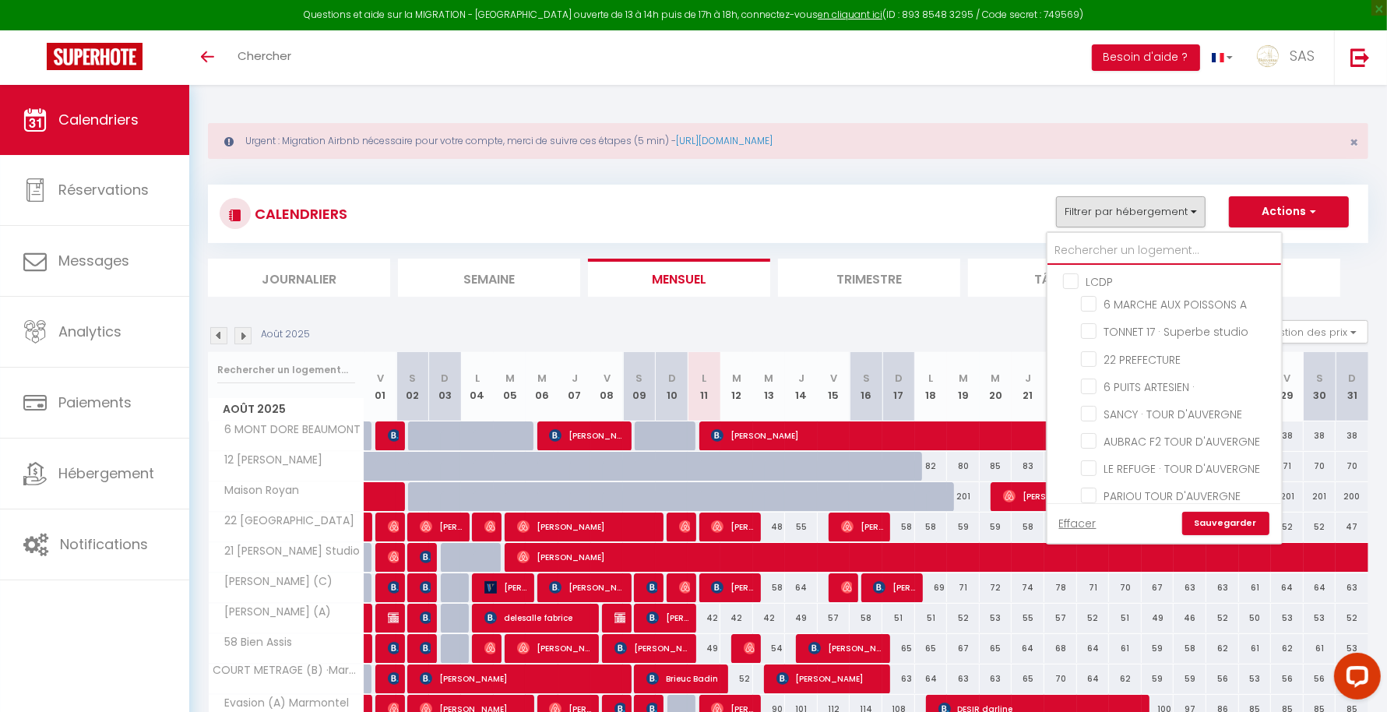
checkbox input "false"
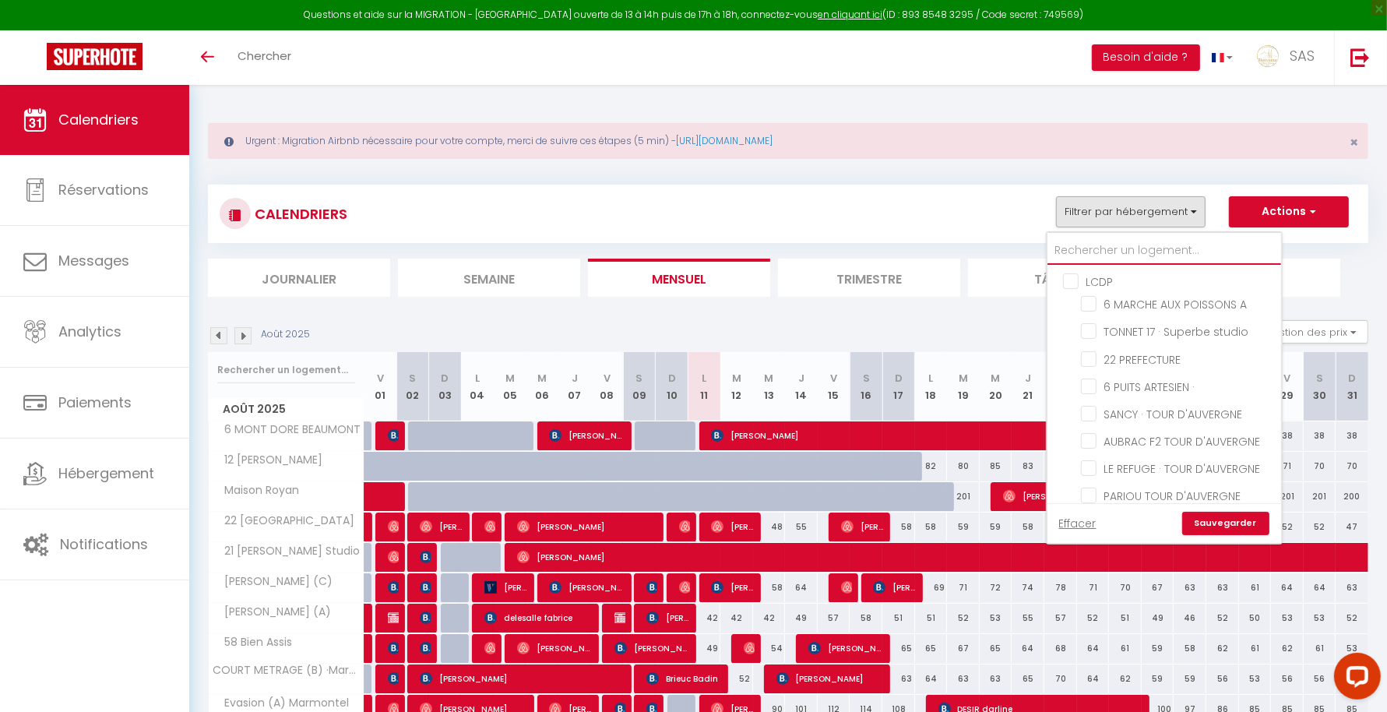
checkbox input "false"
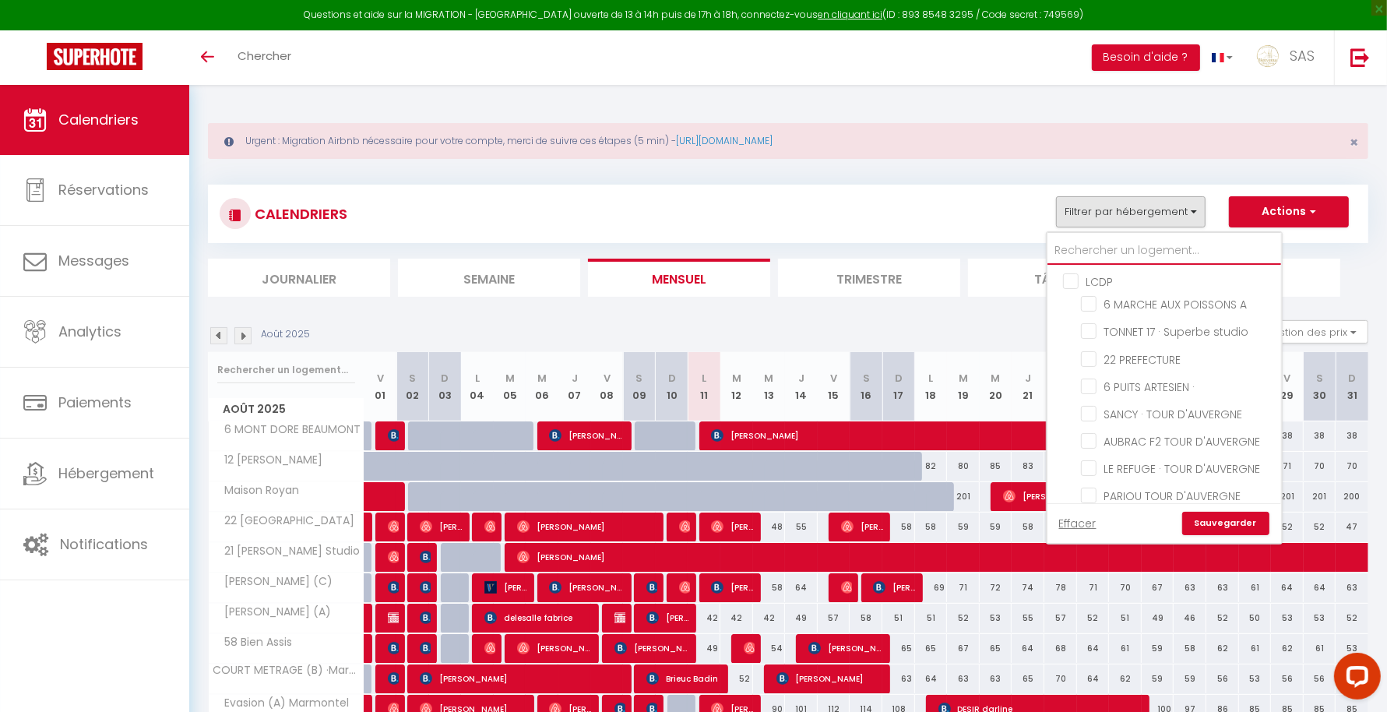
checkbox input "false"
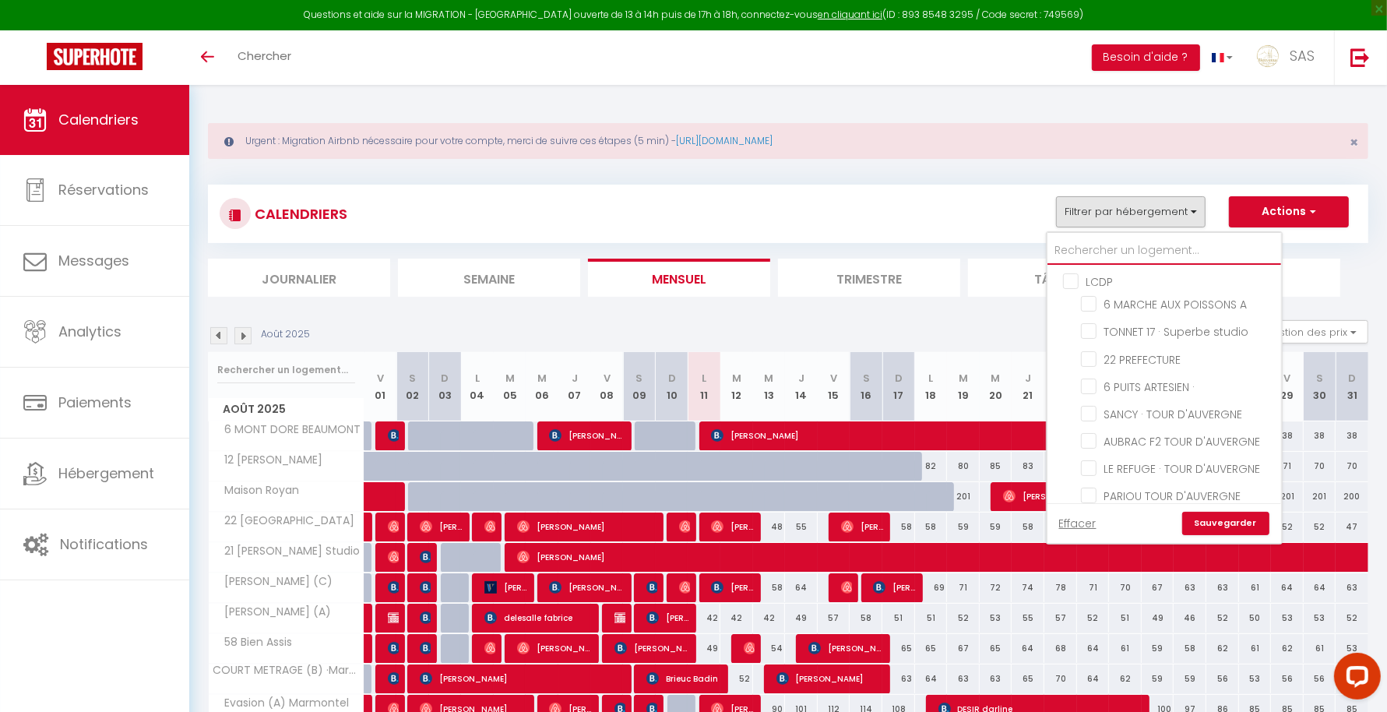
checkbox input "false"
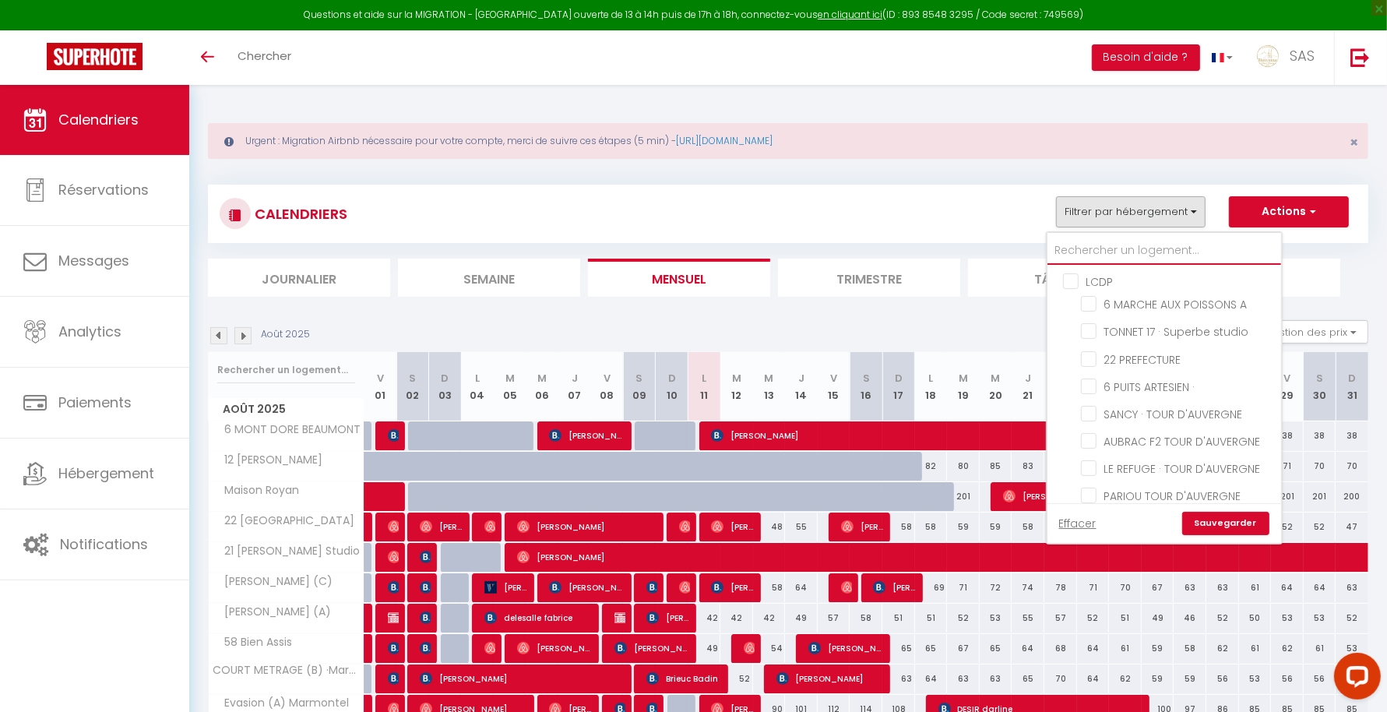
checkbox input "false"
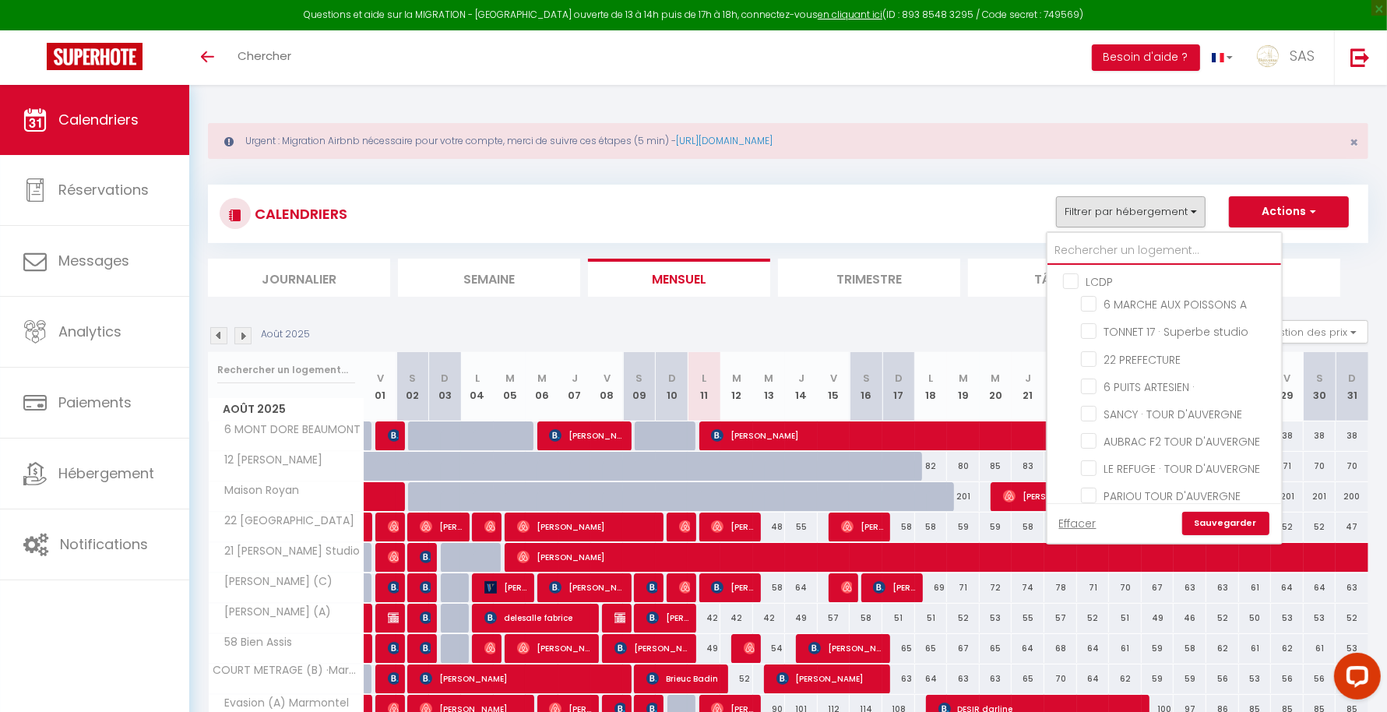
checkbox input "false"
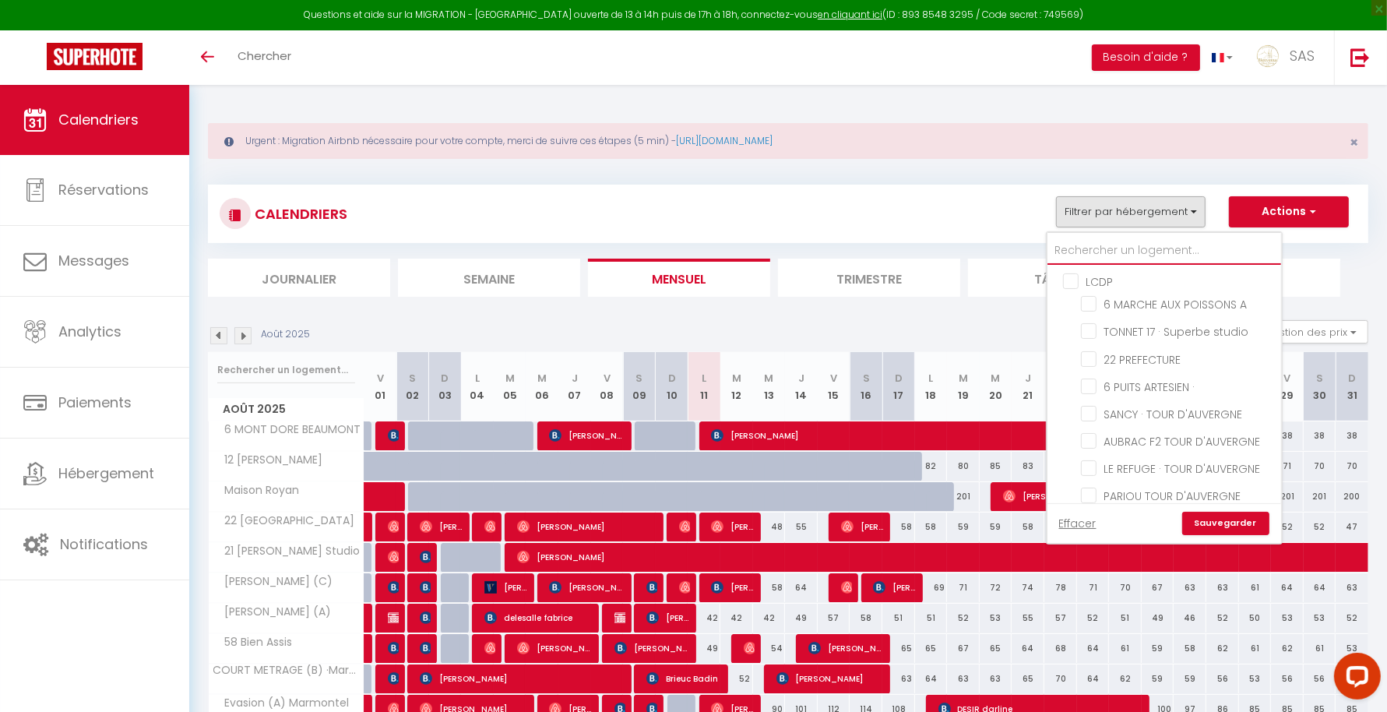
checkbox input "false"
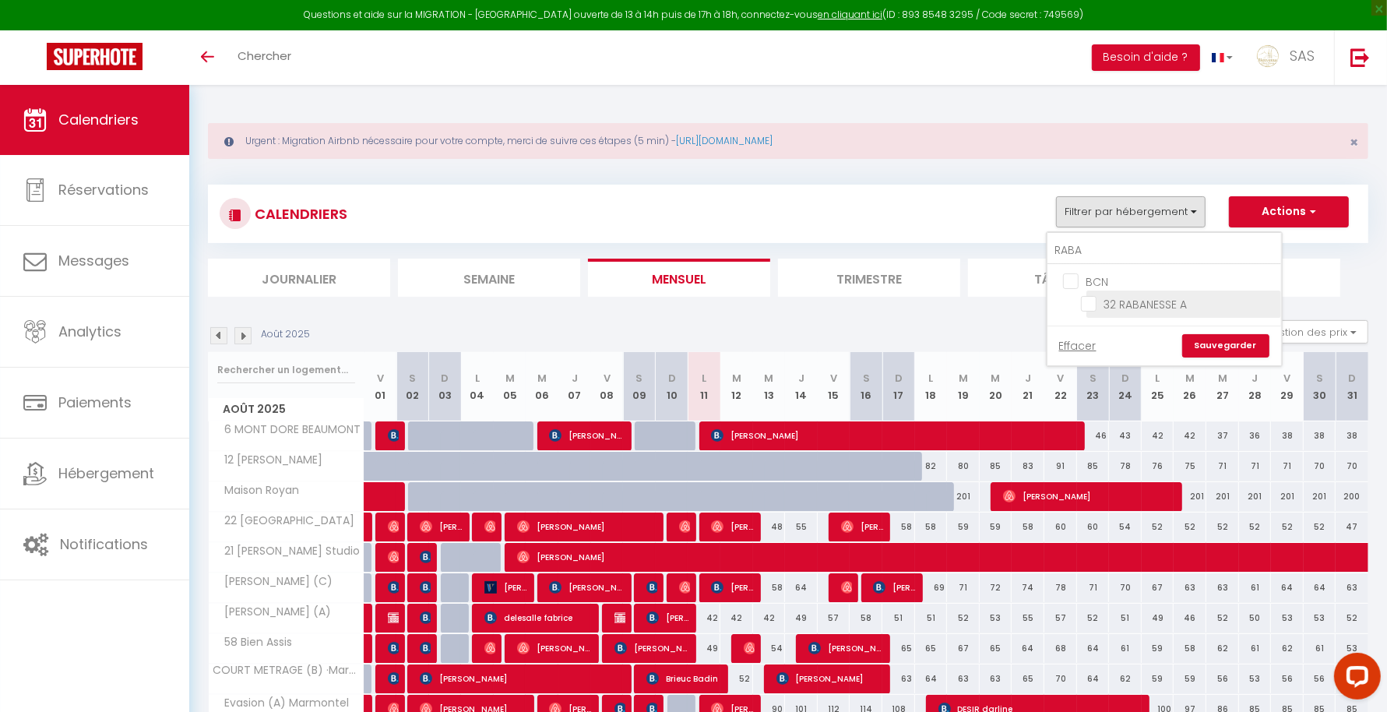
click at [1114, 302] on input "32 RABANESSE A" at bounding box center [1178, 303] width 195 height 16
click at [1213, 348] on link "Sauvegarder" at bounding box center [1225, 345] width 87 height 23
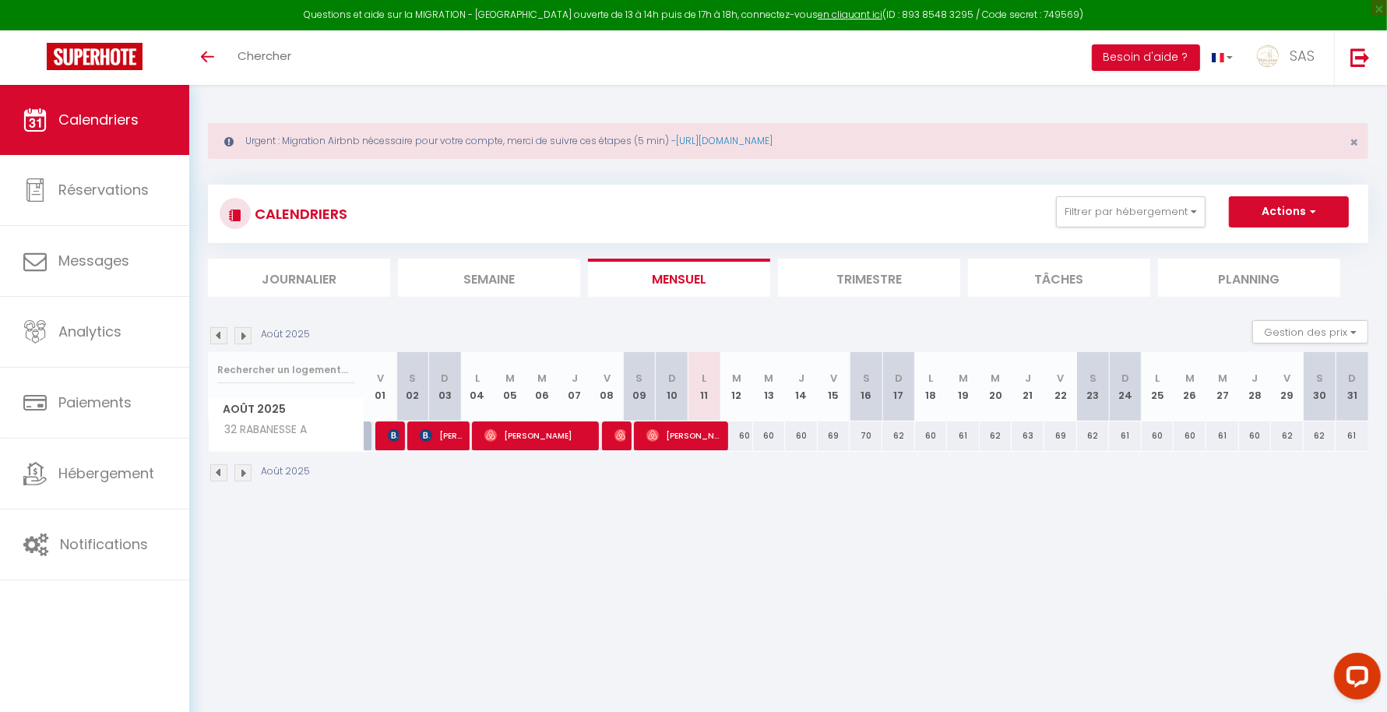
click at [738, 428] on div "60" at bounding box center [736, 435] width 33 height 29
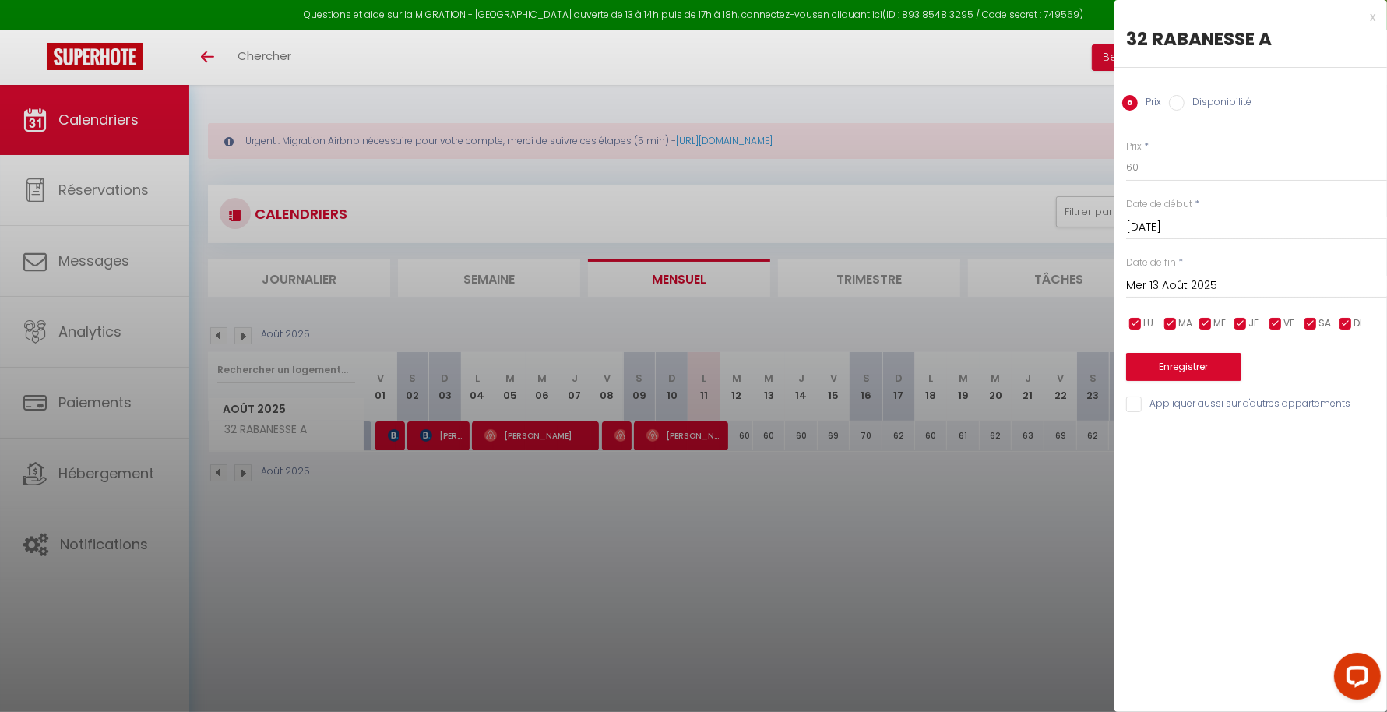
click at [1210, 90] on div "Prix Disponibilité" at bounding box center [1250, 94] width 273 height 52
click at [1209, 97] on label "Disponibilité" at bounding box center [1217, 103] width 67 height 17
click at [1184, 97] on input "Disponibilité" at bounding box center [1177, 103] width 16 height 16
click at [1180, 175] on select "Disponible Indisponible" at bounding box center [1256, 168] width 261 height 30
click at [1126, 153] on select "Disponible Indisponible" at bounding box center [1256, 168] width 261 height 30
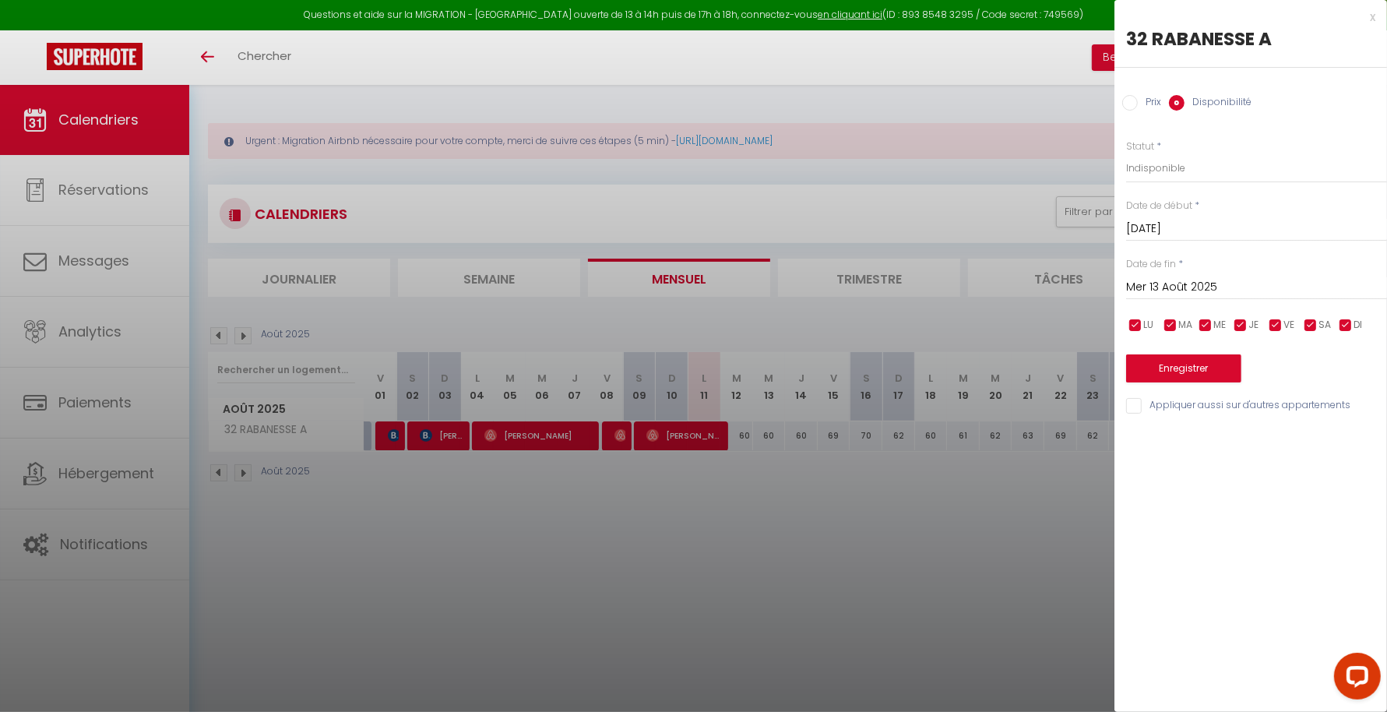
click at [1204, 283] on input "Mer 13 Août 2025" at bounding box center [1256, 287] width 261 height 20
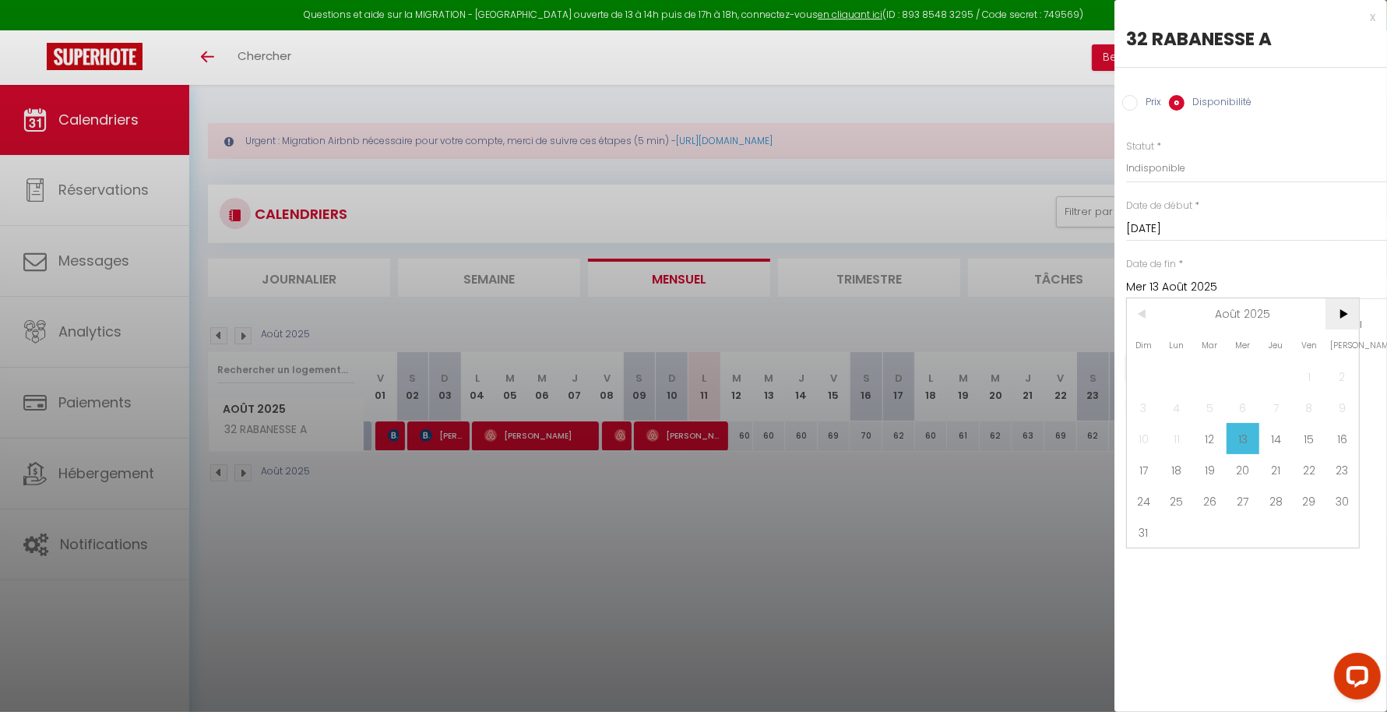
click at [1342, 319] on span ">" at bounding box center [1341, 313] width 33 height 31
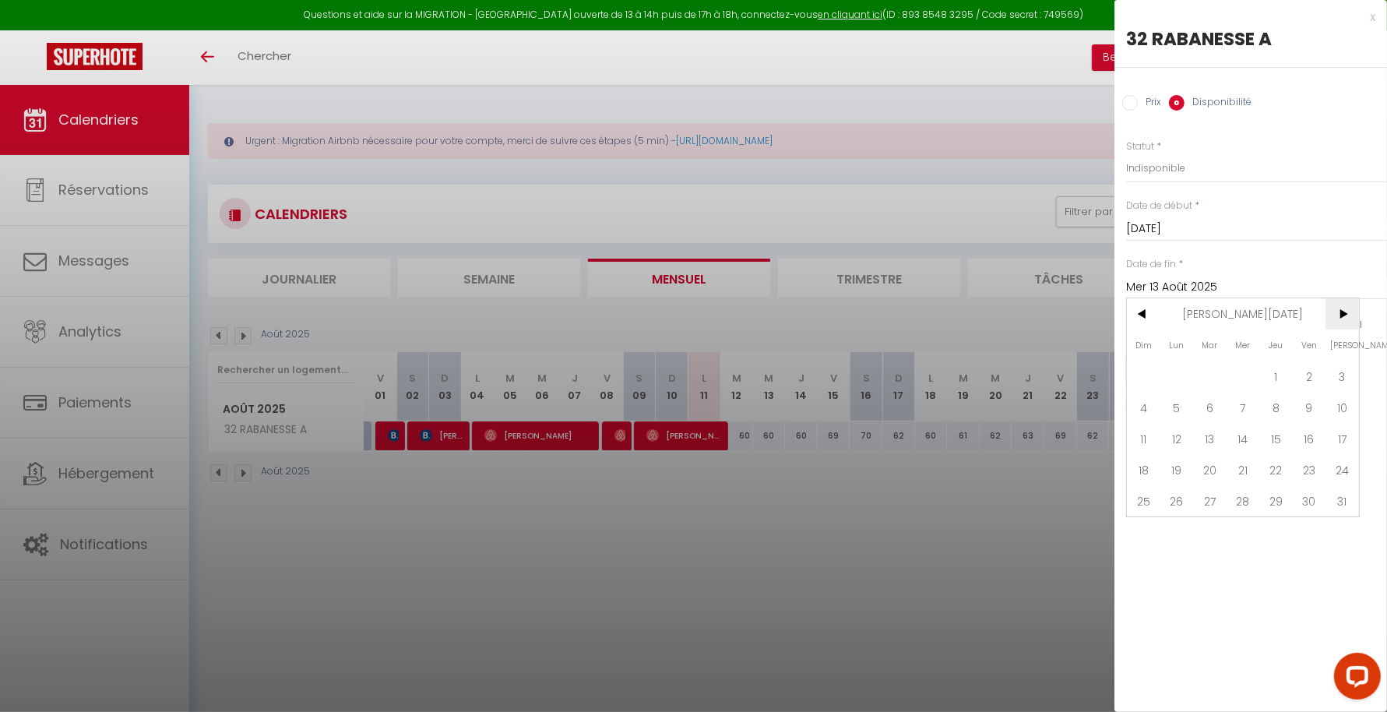
click at [1342, 319] on span ">" at bounding box center [1341, 313] width 33 height 31
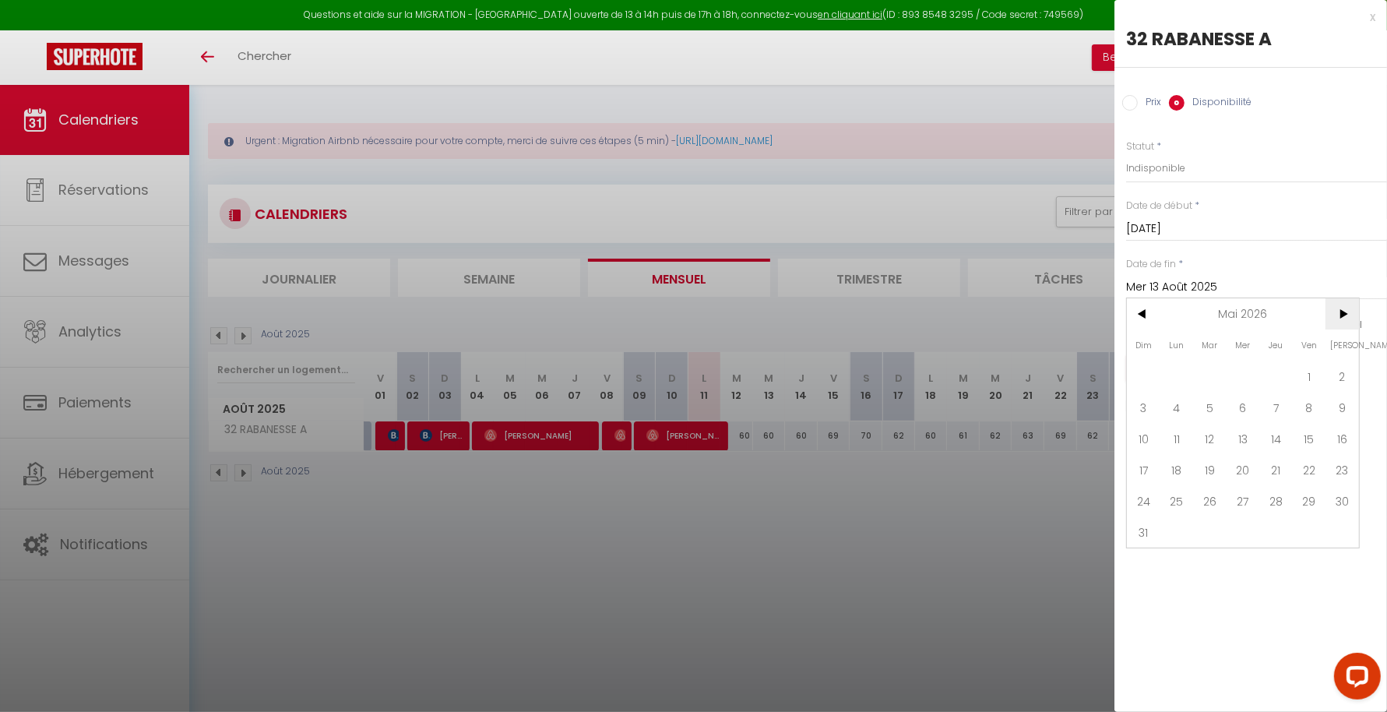
click at [1342, 319] on span ">" at bounding box center [1341, 313] width 33 height 31
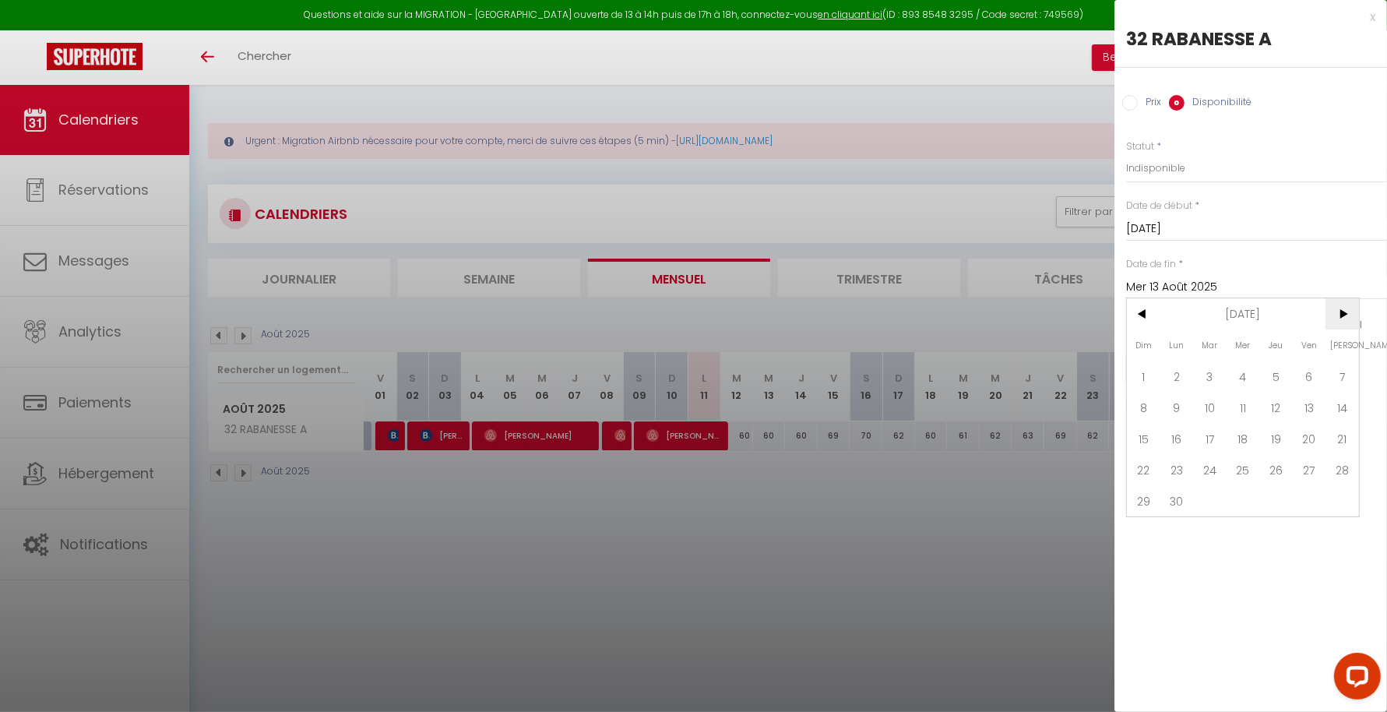
click at [1342, 319] on span ">" at bounding box center [1341, 313] width 33 height 31
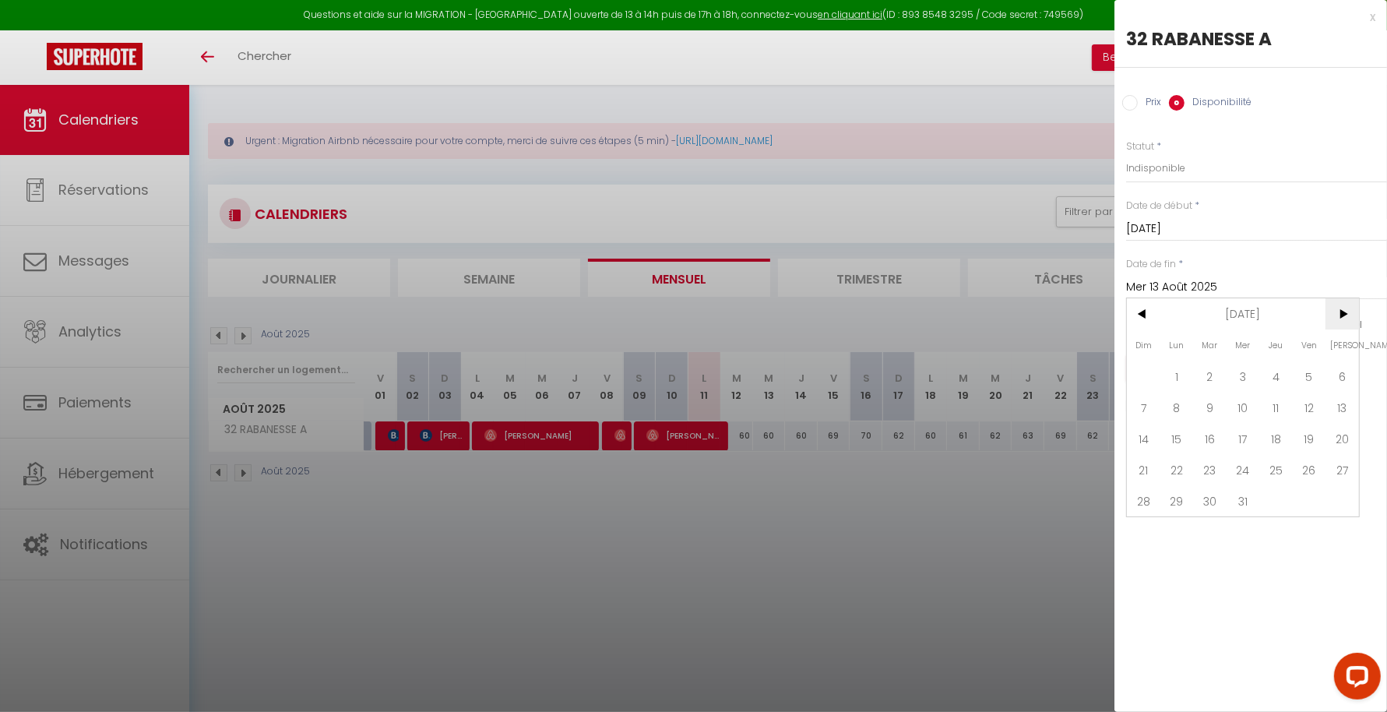
click at [1342, 319] on span ">" at bounding box center [1341, 313] width 33 height 31
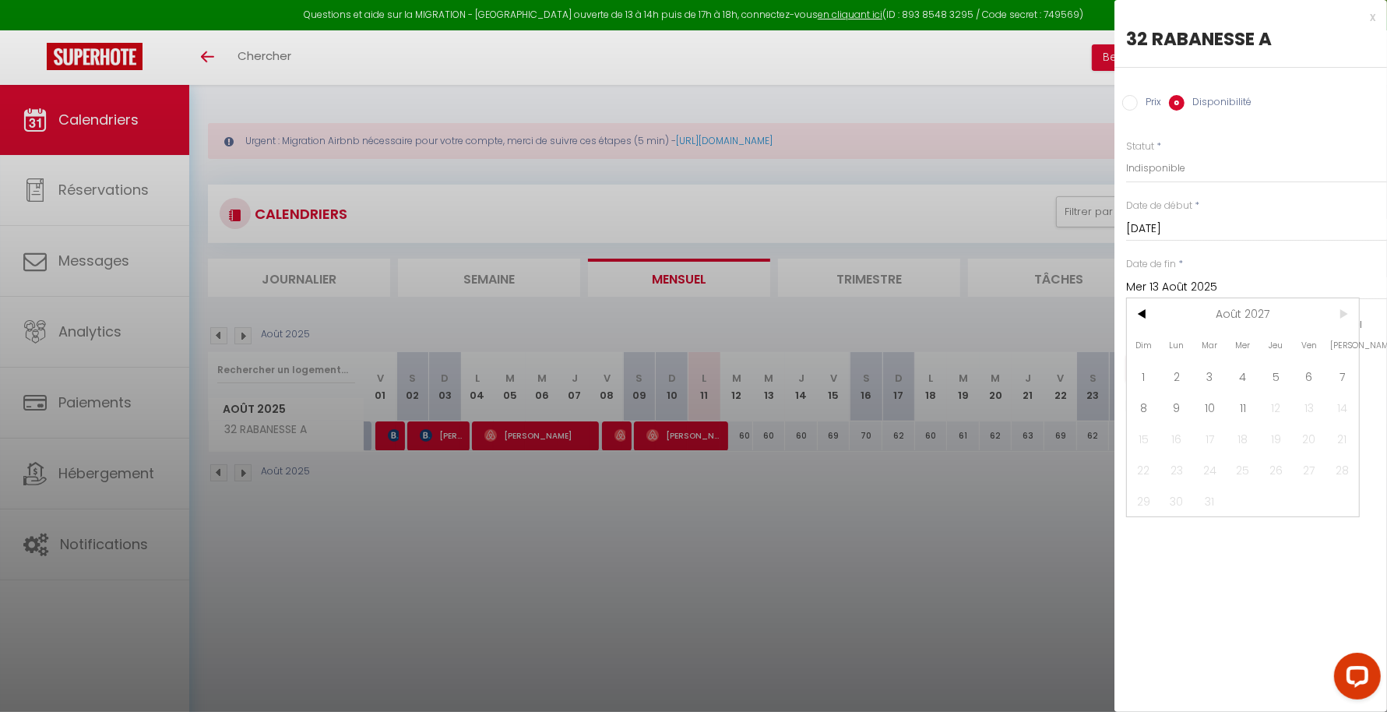
click at [1342, 319] on span ">" at bounding box center [1341, 313] width 33 height 31
click at [1252, 399] on span "11" at bounding box center [1243, 407] width 33 height 31
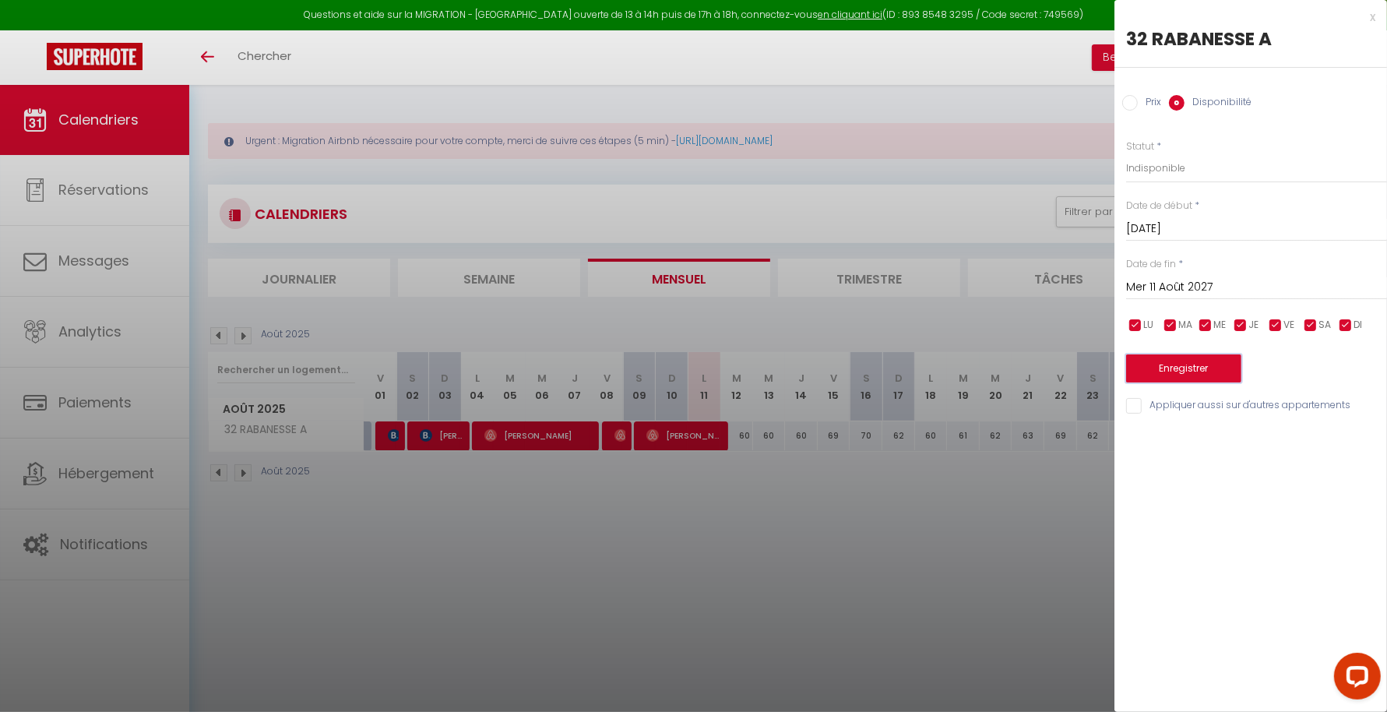
click at [1184, 375] on button "Enregistrer" at bounding box center [1183, 368] width 115 height 28
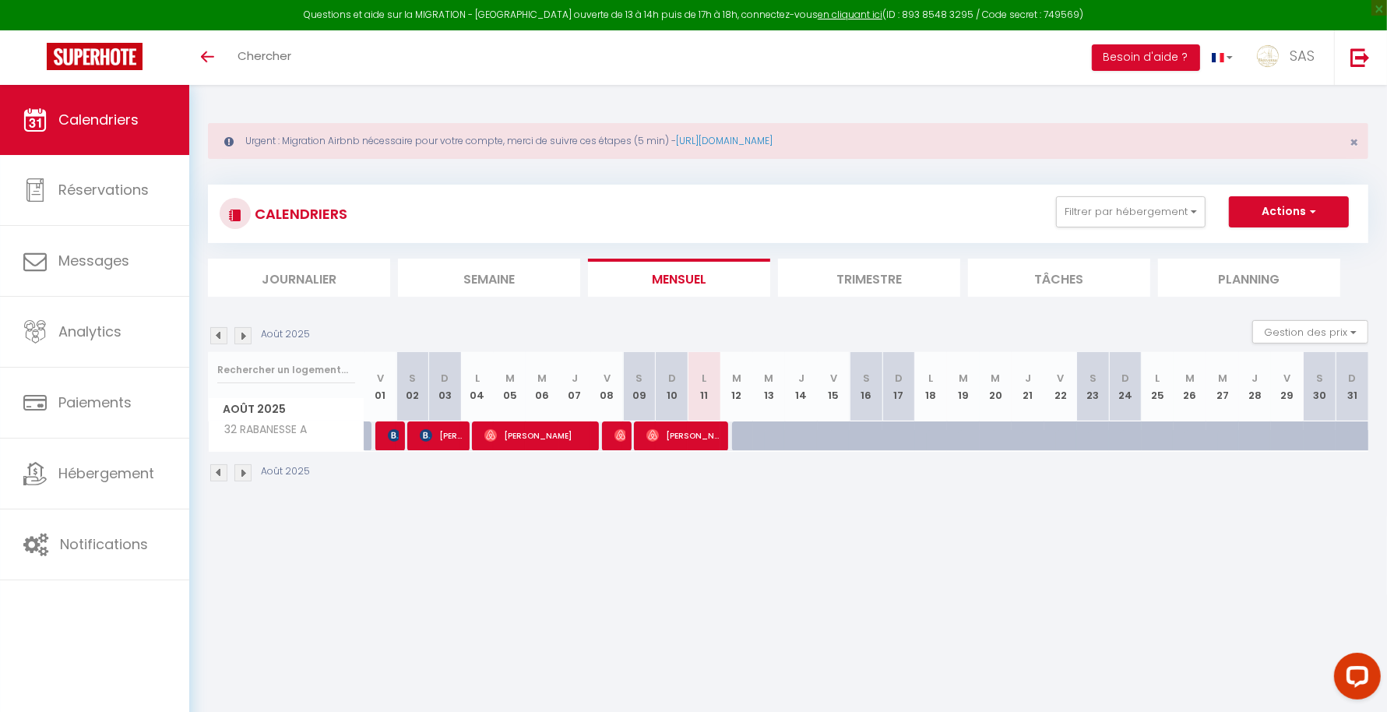
click at [741, 428] on div at bounding box center [748, 436] width 33 height 30
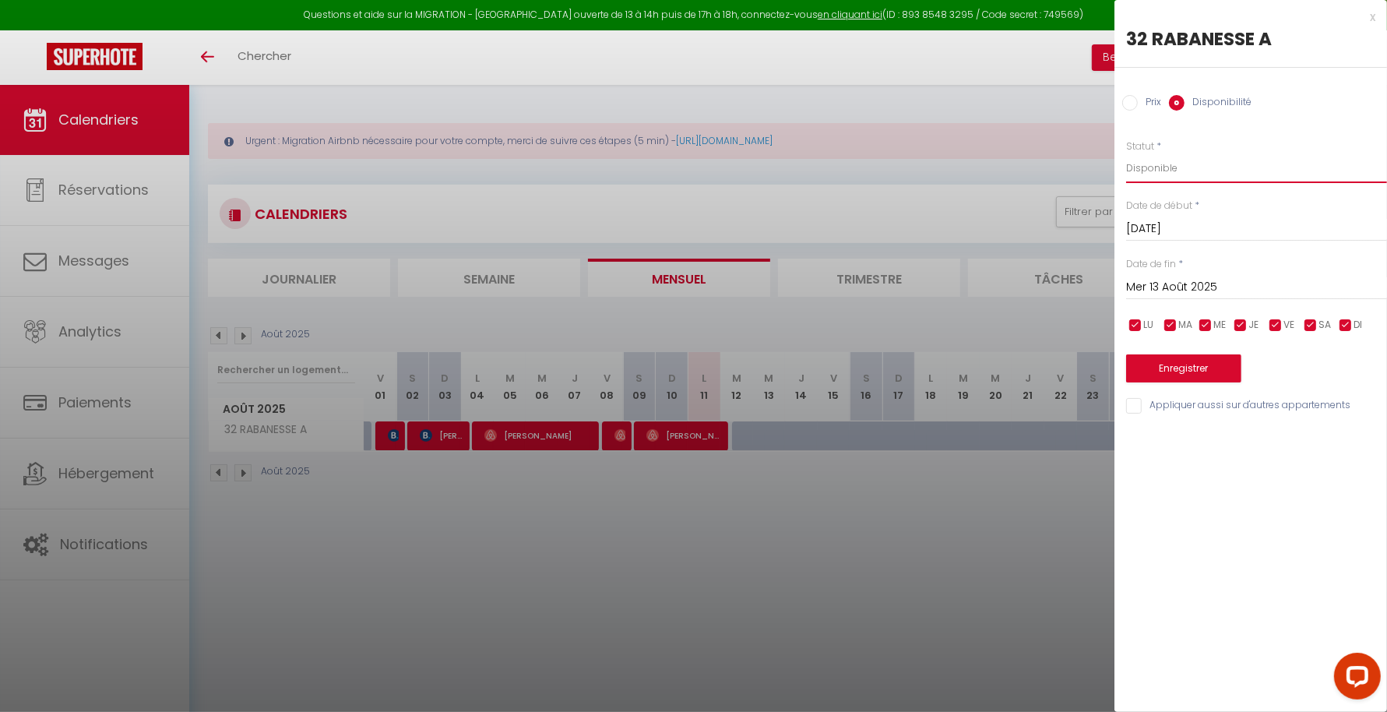
click at [1183, 167] on select "Disponible Indisponible" at bounding box center [1256, 168] width 261 height 30
click at [1211, 270] on div "Date de fin * [DATE] < [DATE] > Dim Lun Mar Mer Jeu Ven Sam 1 2 3 4 5 6 7 8 9 1…" at bounding box center [1256, 278] width 261 height 43
click at [1209, 280] on input "Mer 13 Août 2025" at bounding box center [1256, 287] width 261 height 20
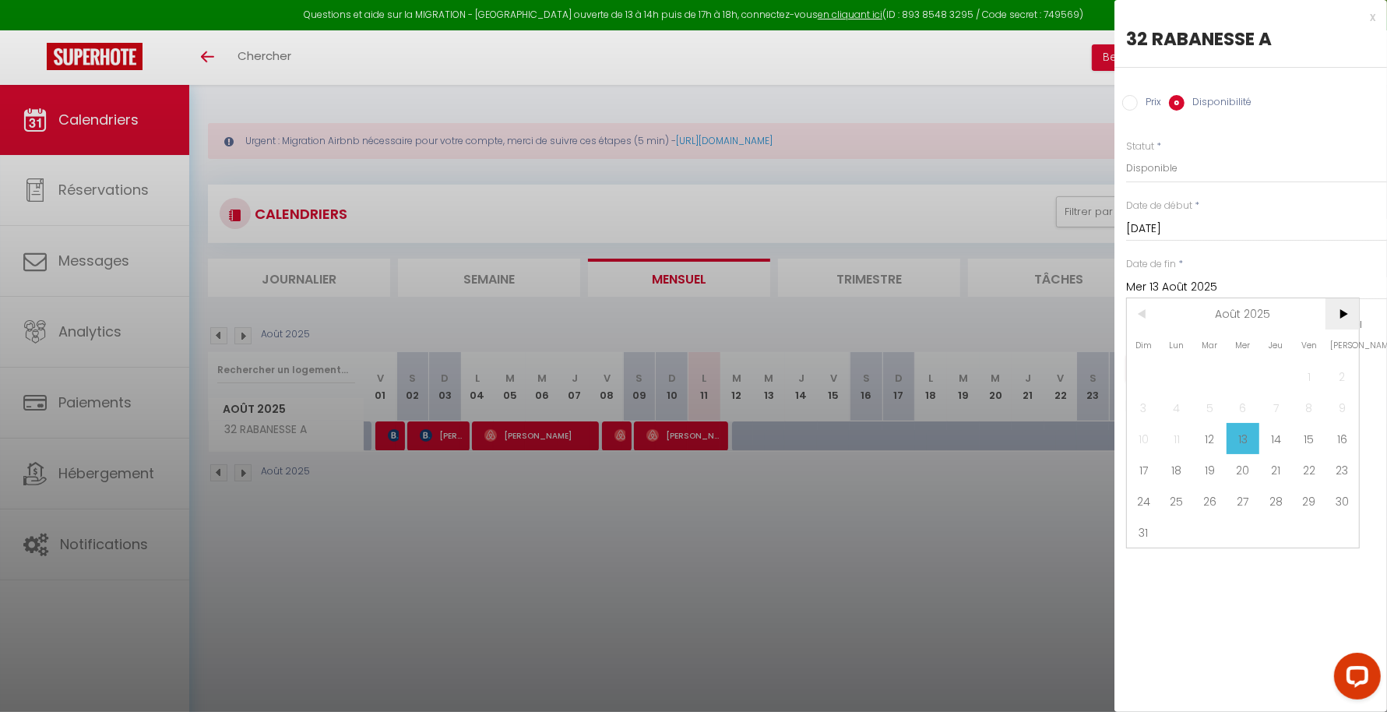
click at [1346, 312] on span ">" at bounding box center [1341, 313] width 33 height 31
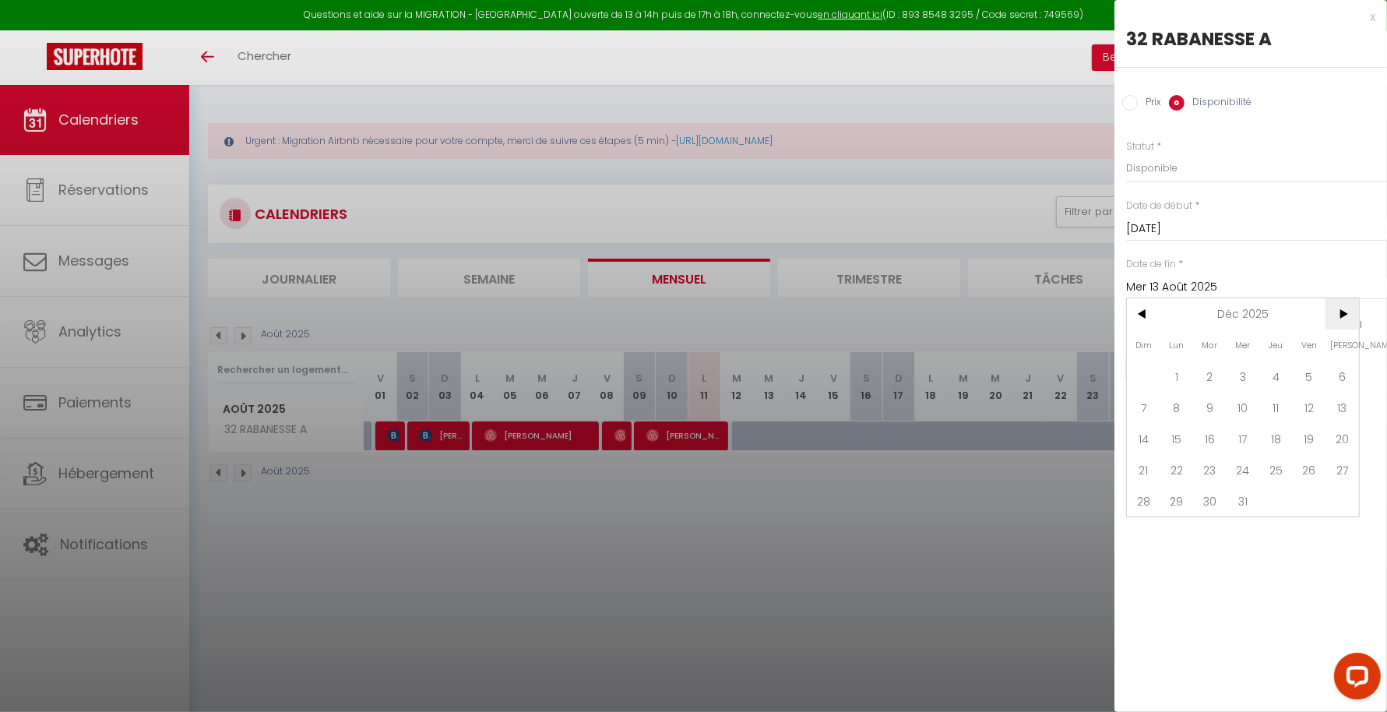
click at [1346, 312] on span ">" at bounding box center [1341, 313] width 33 height 31
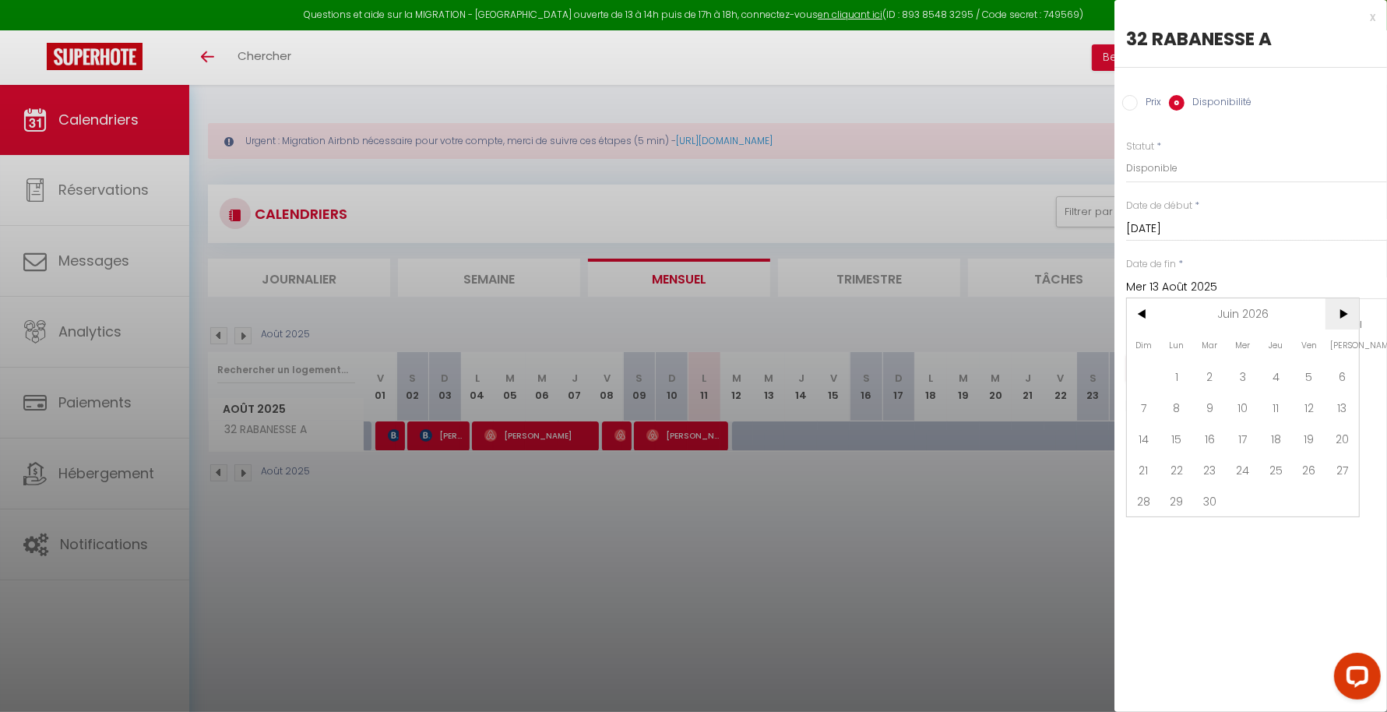
click at [1346, 312] on span ">" at bounding box center [1341, 313] width 33 height 31
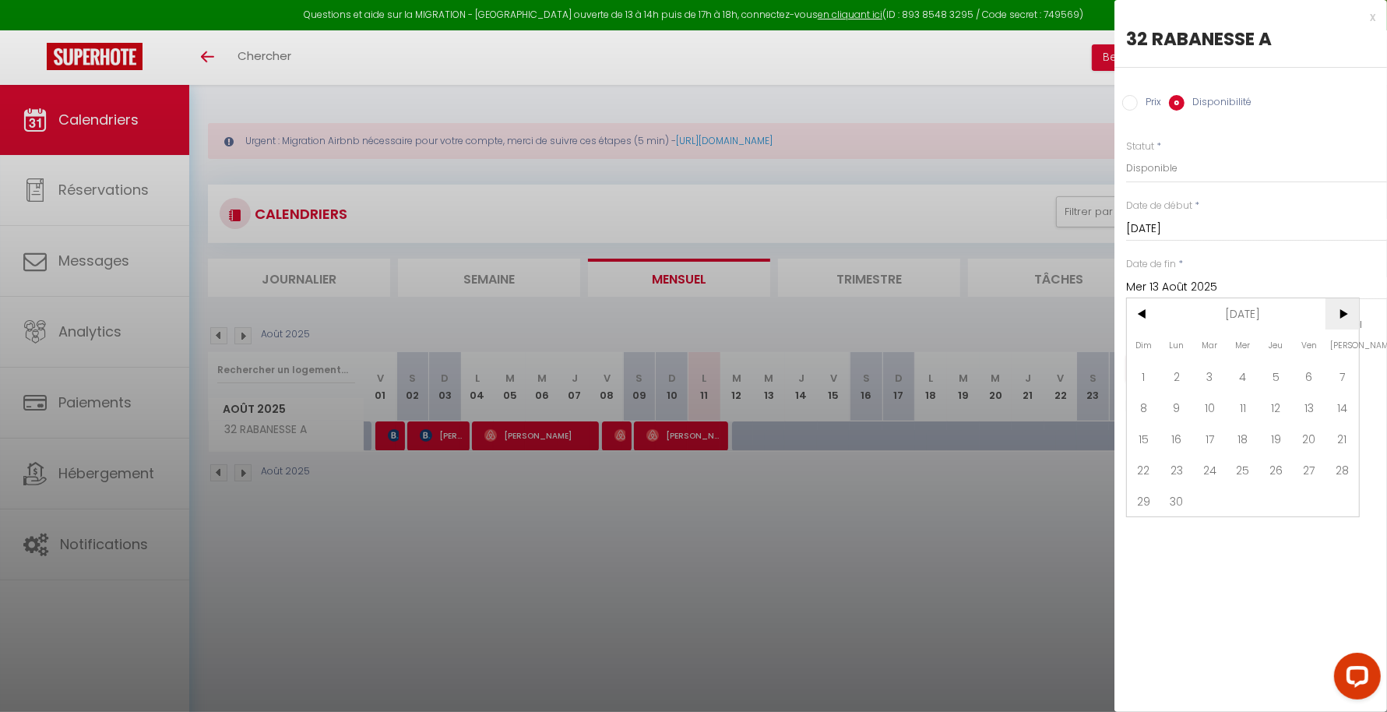
click at [1346, 312] on span ">" at bounding box center [1341, 313] width 33 height 31
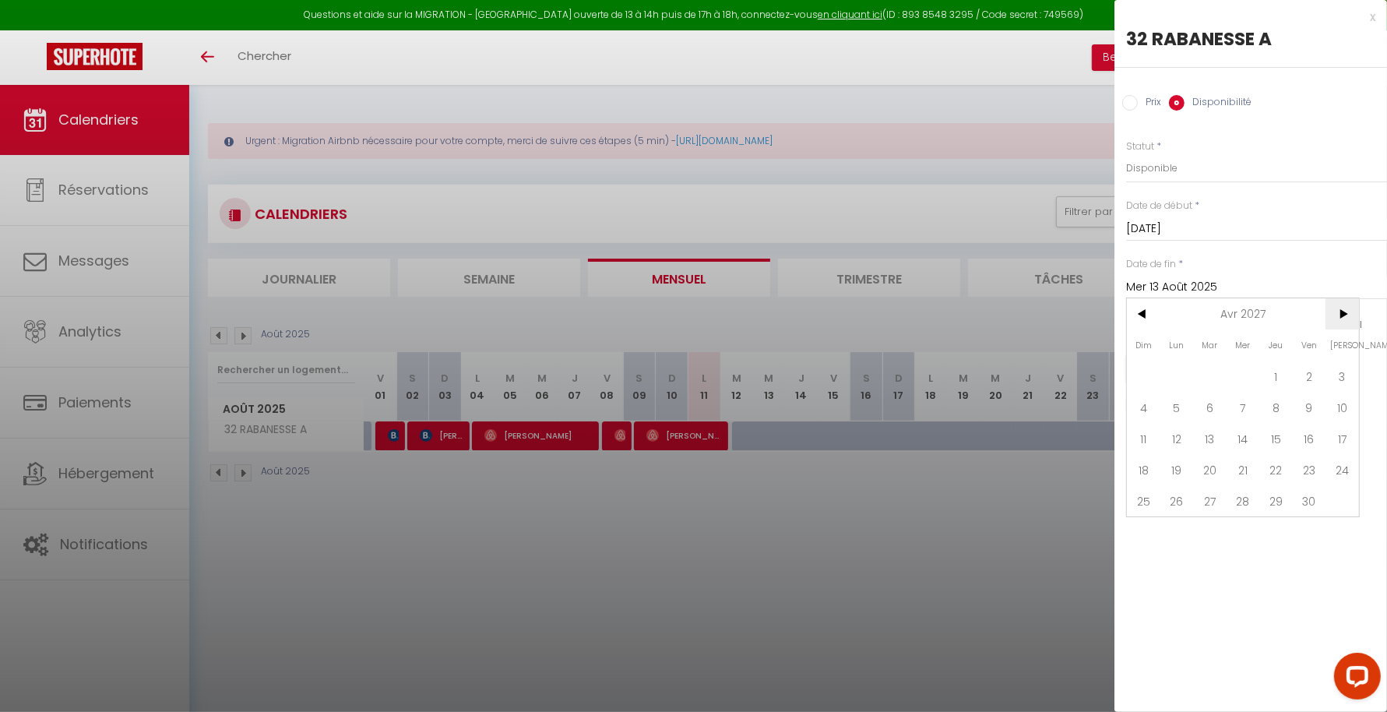
click at [1346, 312] on span ">" at bounding box center [1341, 313] width 33 height 31
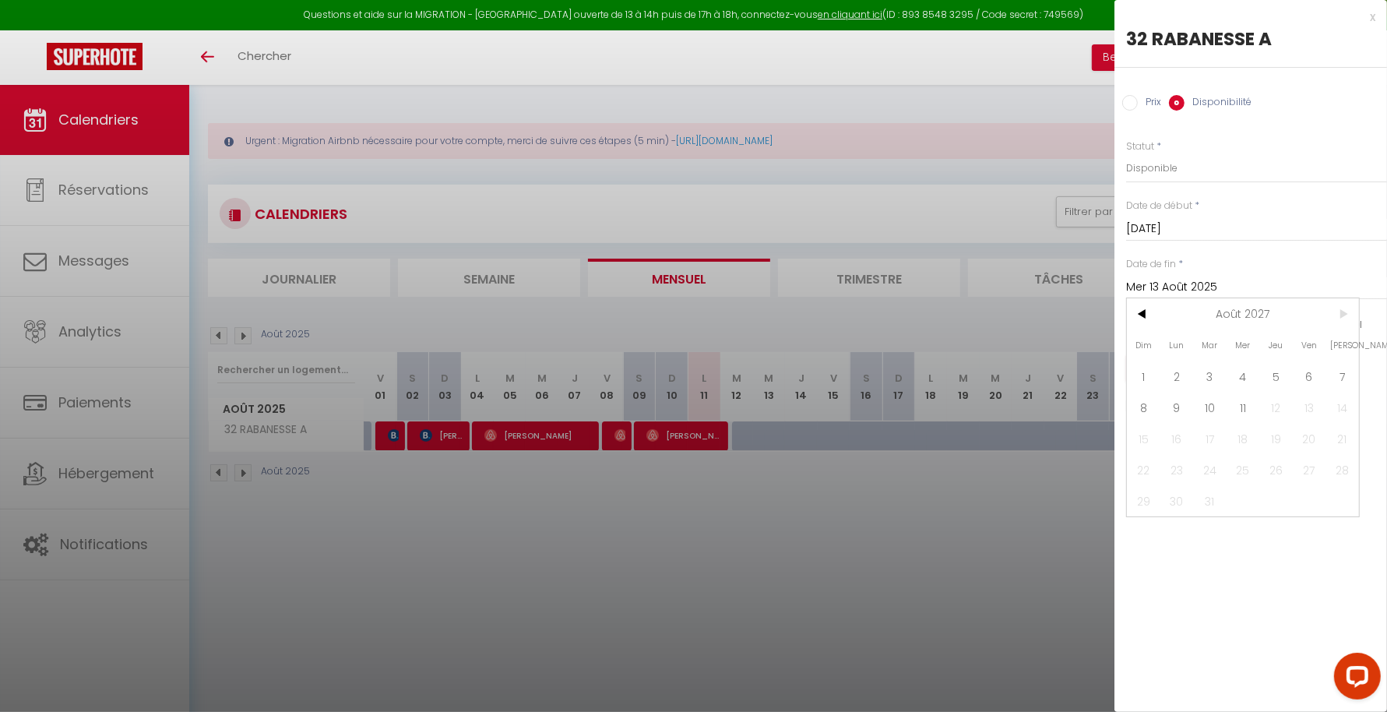
click at [1346, 312] on span ">" at bounding box center [1341, 313] width 33 height 31
click at [1253, 395] on span "11" at bounding box center [1243, 407] width 33 height 31
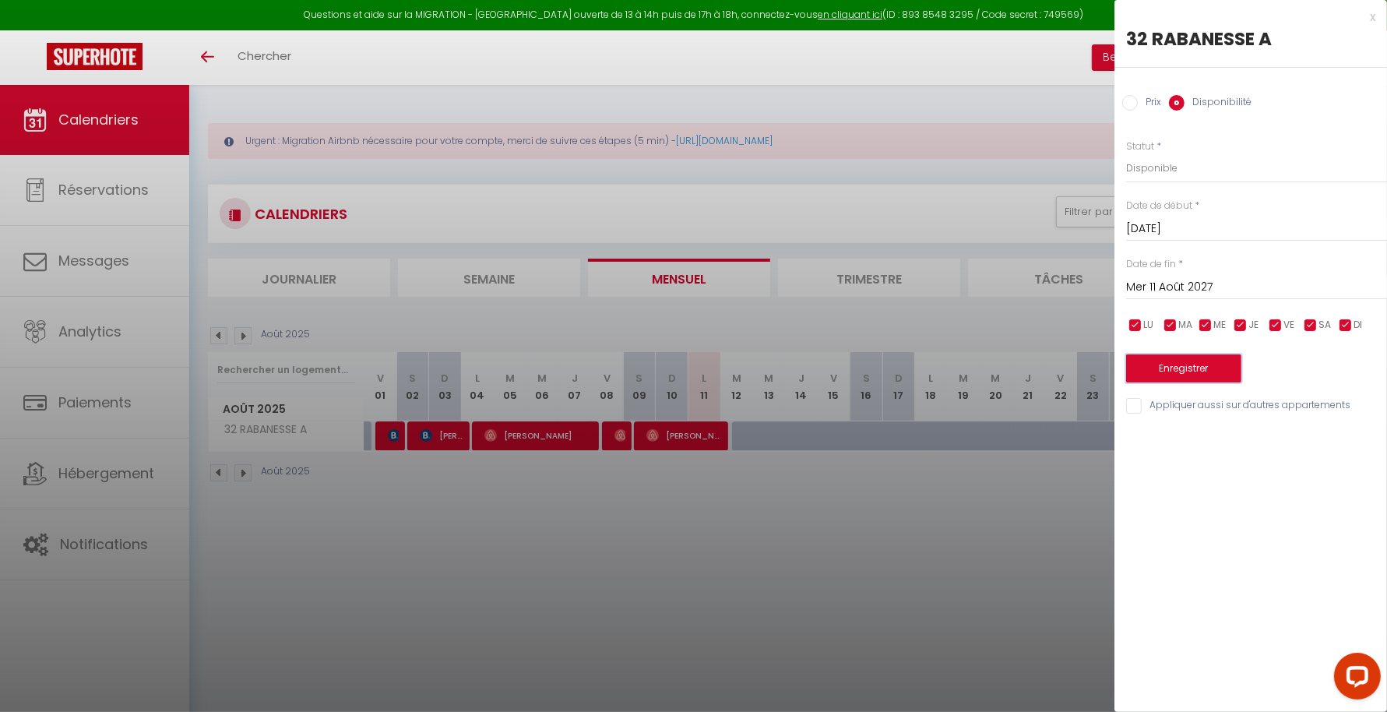
click at [1198, 360] on button "Enregistrer" at bounding box center [1183, 368] width 115 height 28
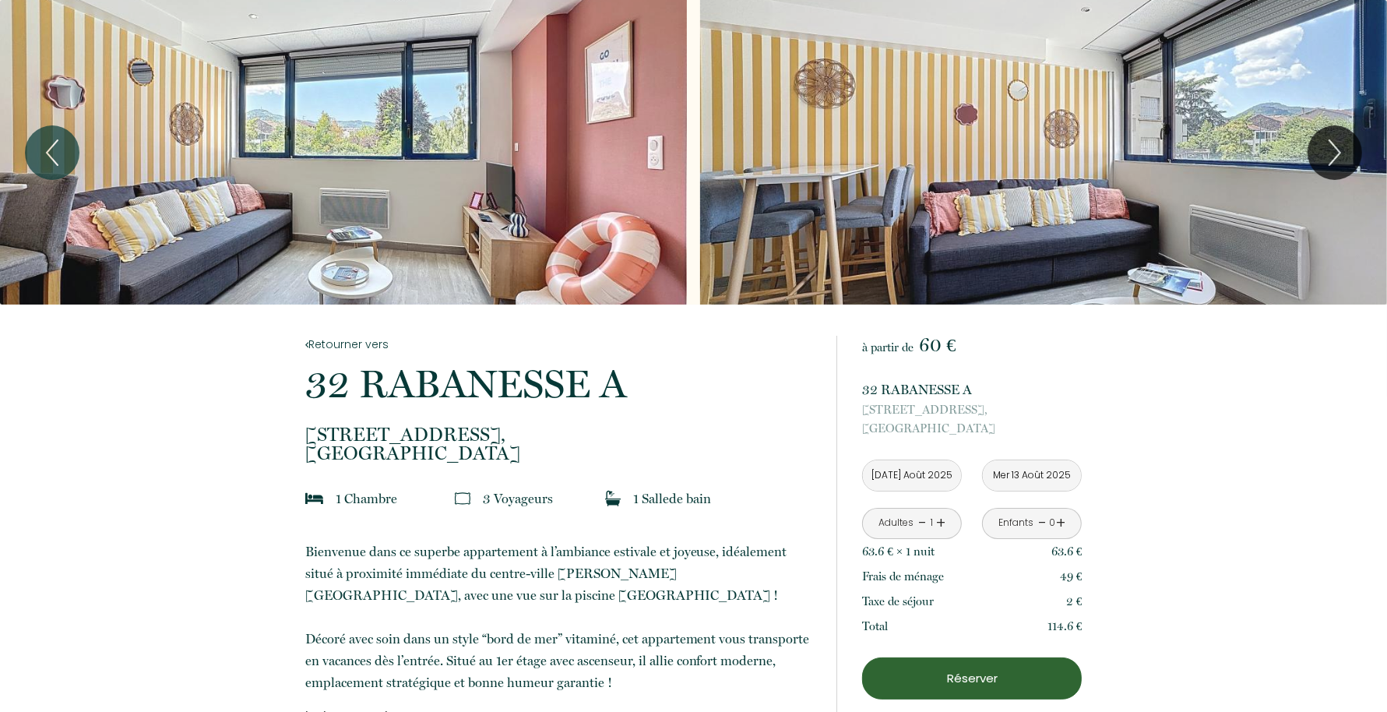
click at [920, 672] on p "Réserver" at bounding box center [972, 678] width 209 height 19
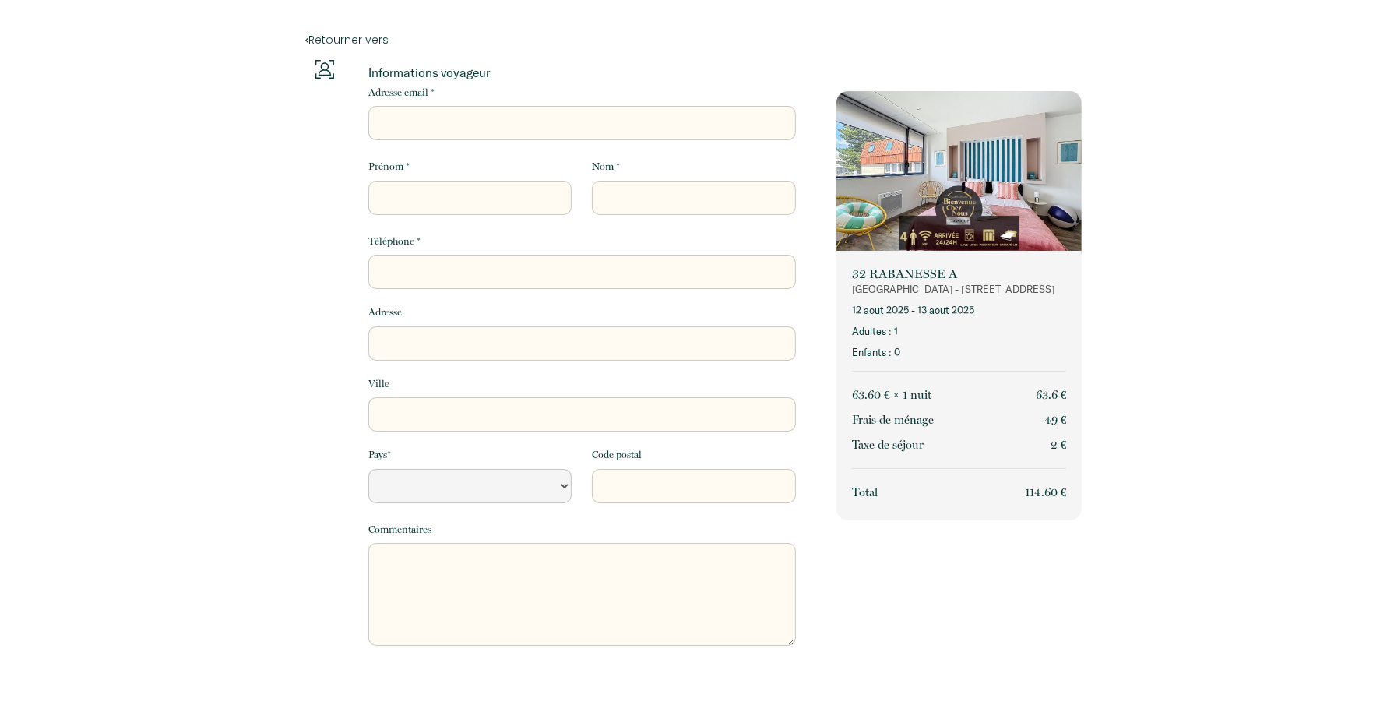
select select "Default select example"
